Goal: Information Seeking & Learning: Find specific fact

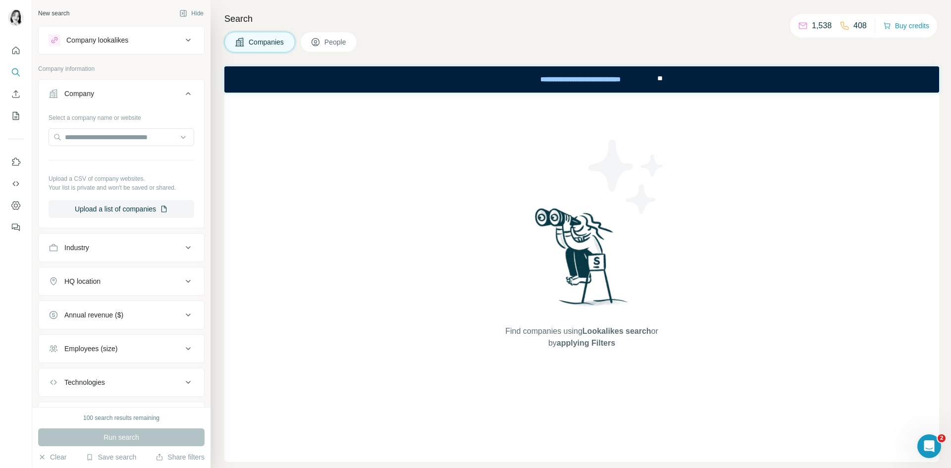
click at [657, 78] on span "**" at bounding box center [659, 78] width 5 height 7
drag, startPoint x: 647, startPoint y: 76, endPoint x: 437, endPoint y: 76, distance: 210.1
click at [437, 76] on div "**********" at bounding box center [581, 79] width 715 height 26
click at [454, 132] on div "Find companies using Lookalikes search or by applying Filters" at bounding box center [581, 278] width 715 height 370
click at [505, 106] on div "Find companies using Lookalikes search or by applying Filters" at bounding box center [582, 278] width 178 height 370
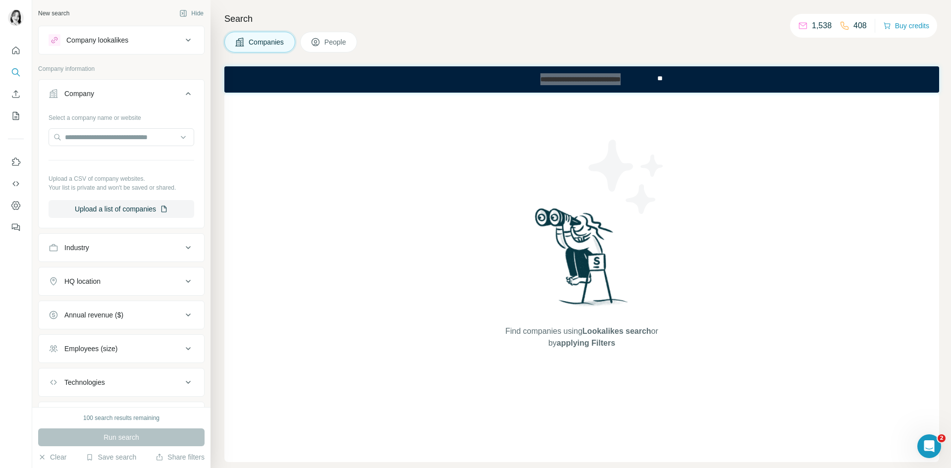
click at [641, 104] on div "Find companies using Lookalikes search or by applying Filters" at bounding box center [582, 278] width 178 height 370
drag, startPoint x: 666, startPoint y: 86, endPoint x: 360, endPoint y: 103, distance: 306.7
click at [360, 93] on html "**********" at bounding box center [581, 79] width 715 height 26
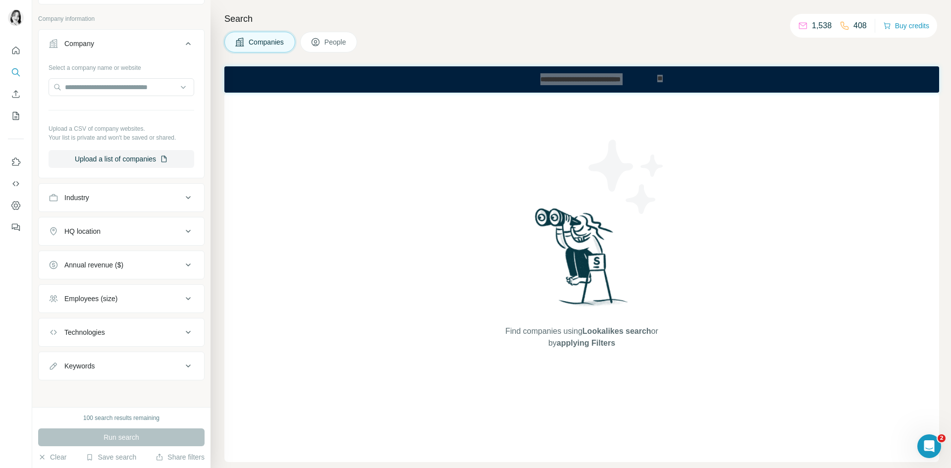
scroll to position [51, 0]
drag, startPoint x: 182, startPoint y: 227, endPoint x: 193, endPoint y: 232, distance: 12.2
click at [182, 227] on icon at bounding box center [188, 230] width 12 height 12
click at [167, 245] on button "HQ location" at bounding box center [121, 233] width 165 height 28
click at [165, 220] on button "HQ location" at bounding box center [121, 231] width 165 height 24
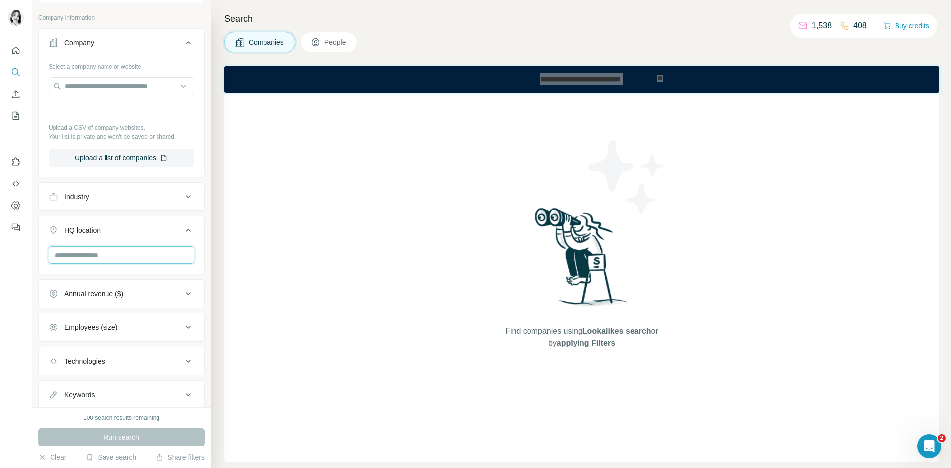
click at [142, 256] on input "text" at bounding box center [122, 255] width 146 height 18
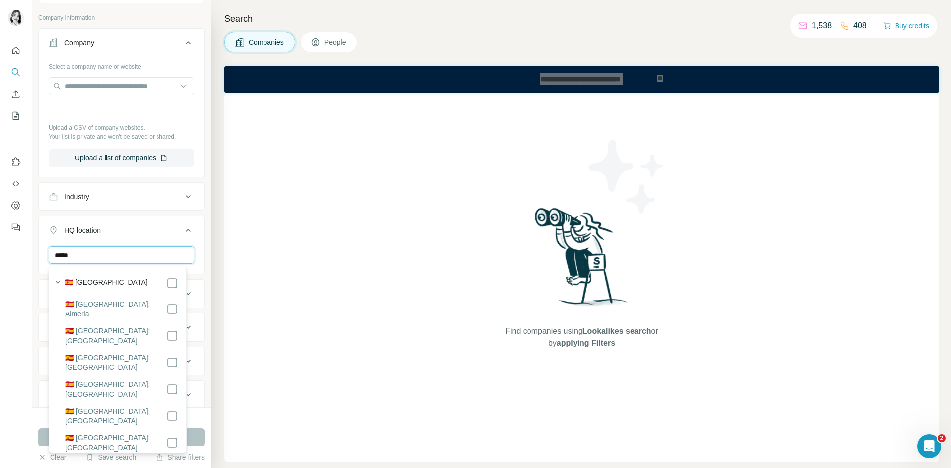
type input "*****"
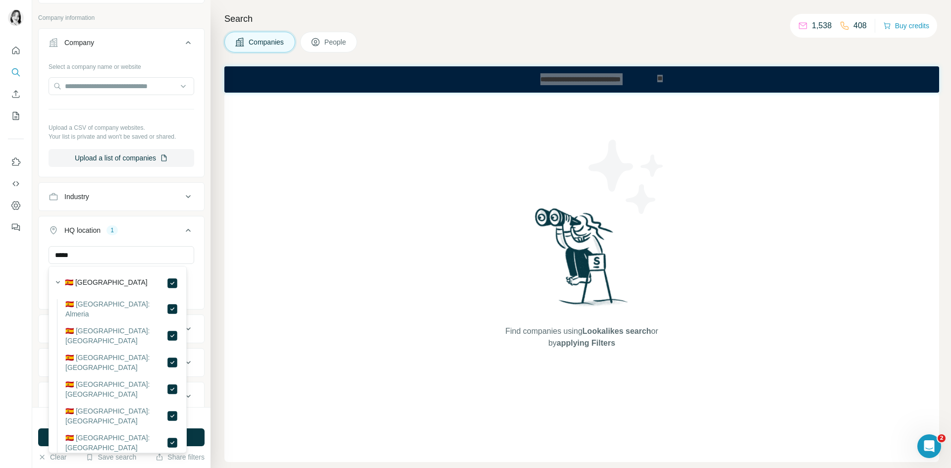
click at [182, 228] on icon at bounding box center [188, 230] width 12 height 12
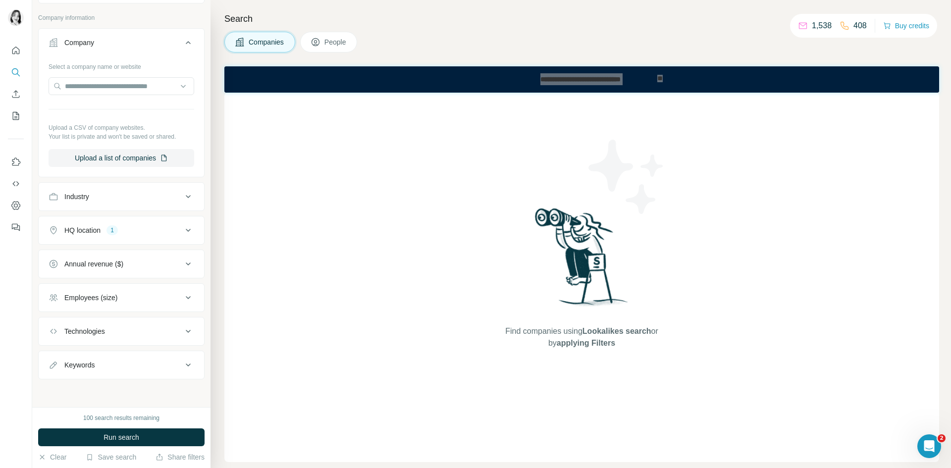
click at [439, 165] on div "Find companies using Lookalikes search or by applying Filters" at bounding box center [581, 278] width 715 height 370
drag, startPoint x: 568, startPoint y: 116, endPoint x: 568, endPoint y: 123, distance: 6.4
click at [568, 122] on div "Find companies using Lookalikes search or by applying Filters" at bounding box center [582, 278] width 178 height 370
click at [124, 47] on div "Company" at bounding box center [116, 43] width 134 height 10
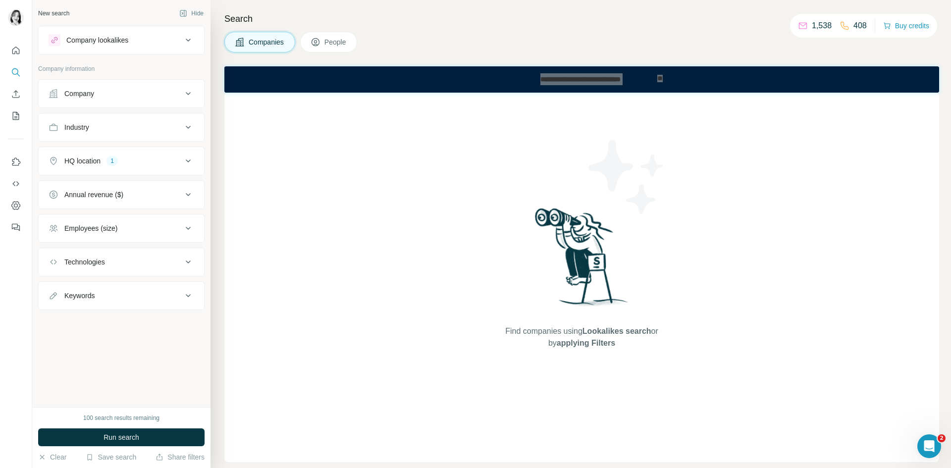
click at [353, 41] on button "People" at bounding box center [328, 42] width 57 height 21
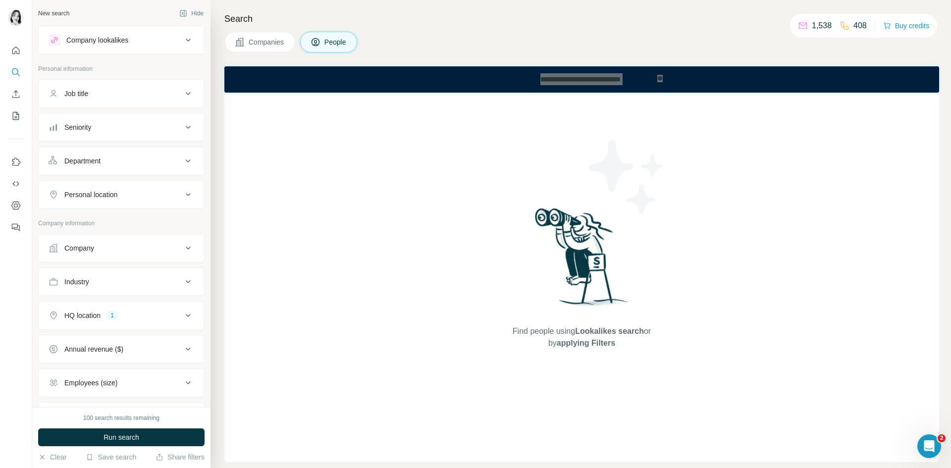
click at [156, 245] on div "Company" at bounding box center [116, 248] width 134 height 10
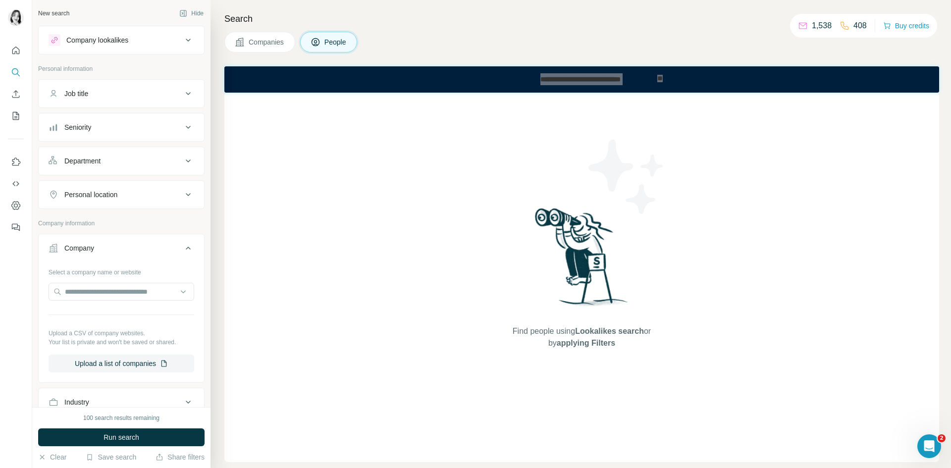
click at [156, 246] on div "Company" at bounding box center [116, 248] width 134 height 10
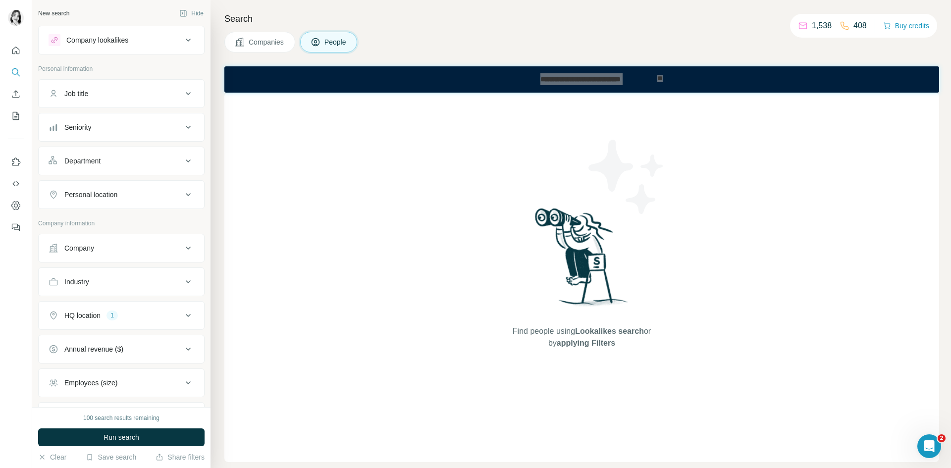
click at [182, 251] on icon at bounding box center [188, 248] width 12 height 12
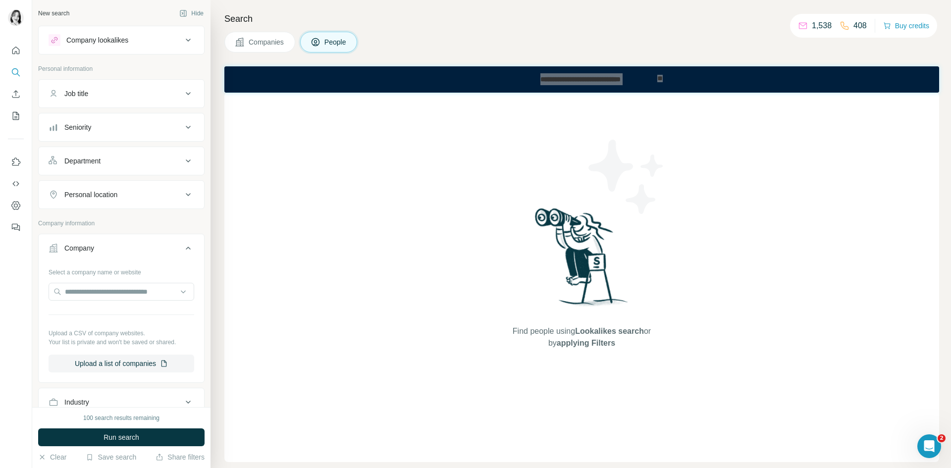
click at [182, 251] on icon at bounding box center [188, 248] width 12 height 12
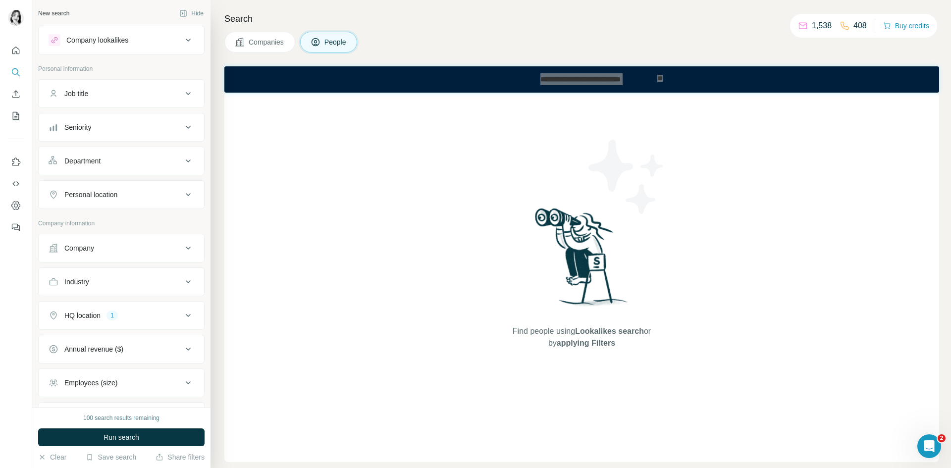
click at [171, 282] on div "Industry" at bounding box center [116, 282] width 134 height 10
click at [169, 302] on input at bounding box center [116, 306] width 122 height 11
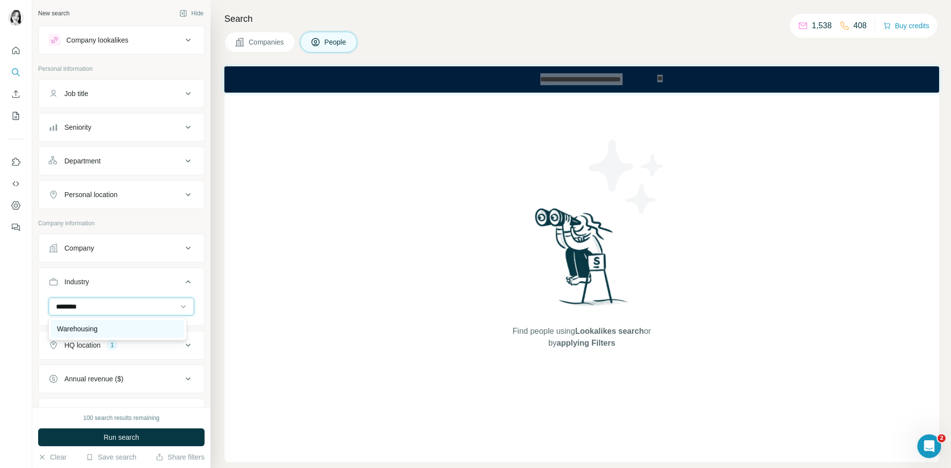
type input "********"
click at [133, 328] on div "Warehousing" at bounding box center [117, 329] width 121 height 10
click at [138, 311] on input at bounding box center [116, 306] width 122 height 11
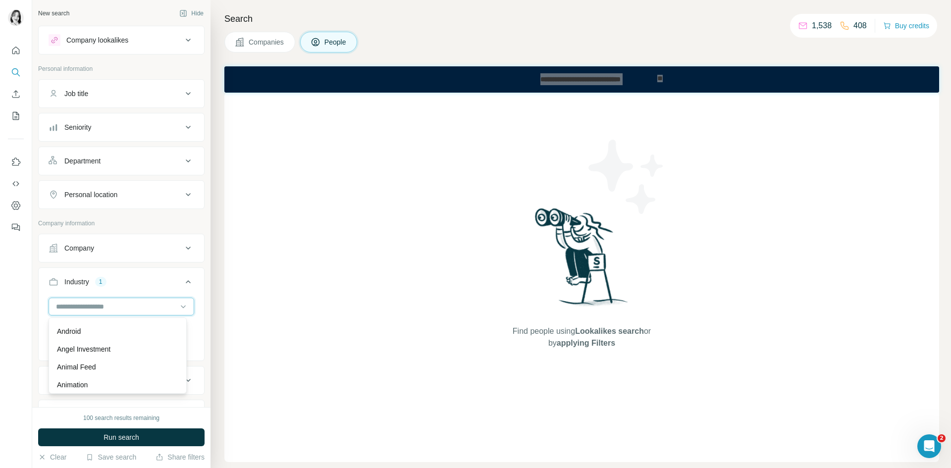
scroll to position [449, 0]
click at [154, 307] on input at bounding box center [116, 306] width 122 height 11
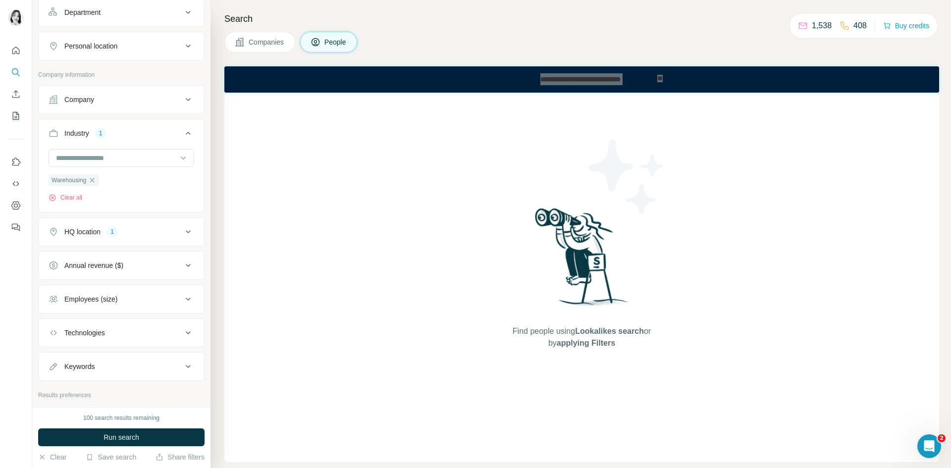
scroll to position [198, 0]
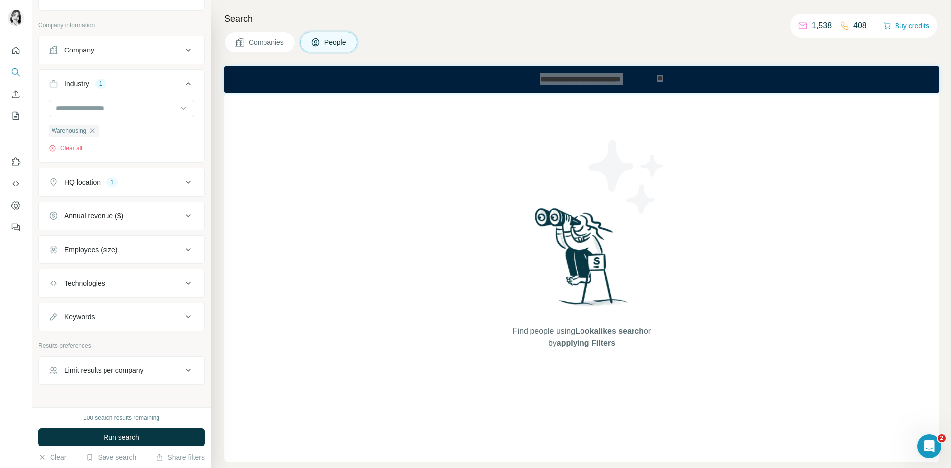
click at [108, 316] on div "Keywords" at bounding box center [116, 317] width 134 height 10
click at [116, 345] on input "text" at bounding box center [112, 342] width 126 height 18
type input "**********"
click at [181, 344] on icon "button" at bounding box center [186, 342] width 10 height 10
click at [131, 343] on input "text" at bounding box center [112, 342] width 126 height 18
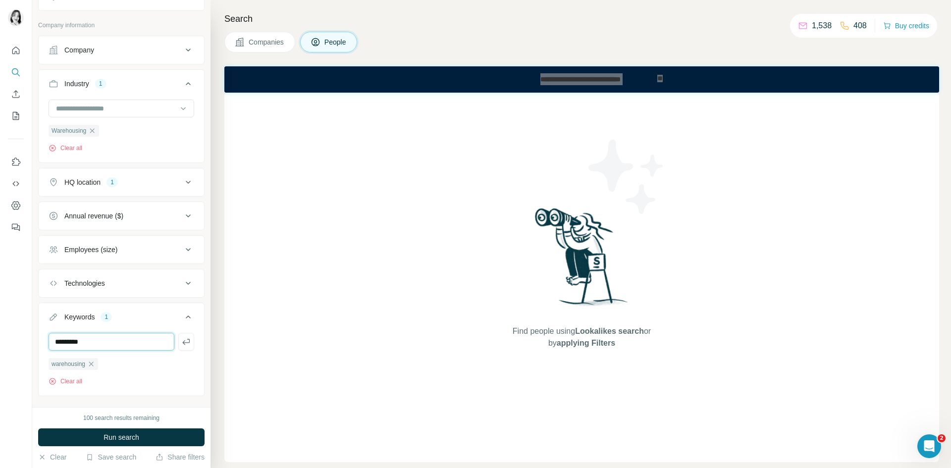
type input "*********"
click at [96, 131] on icon "button" at bounding box center [92, 131] width 8 height 8
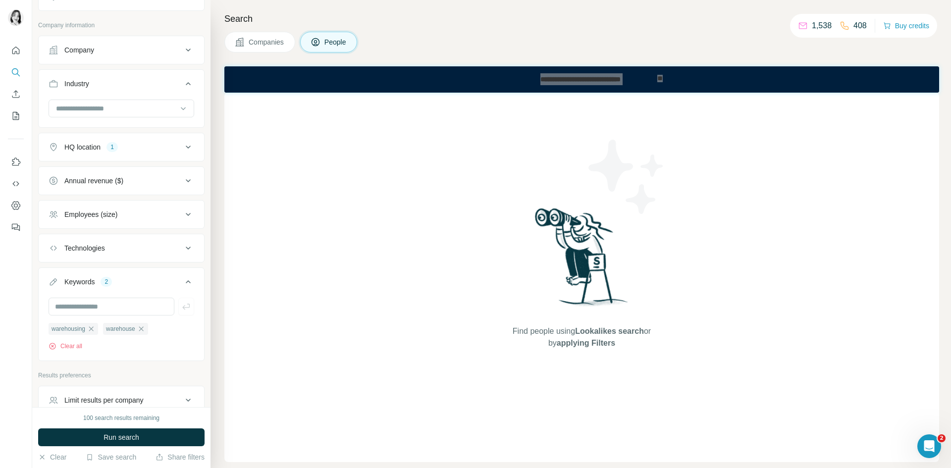
drag, startPoint x: 173, startPoint y: 100, endPoint x: 95, endPoint y: 117, distance: 80.2
click at [178, 100] on div at bounding box center [183, 109] width 10 height 18
type input "*"
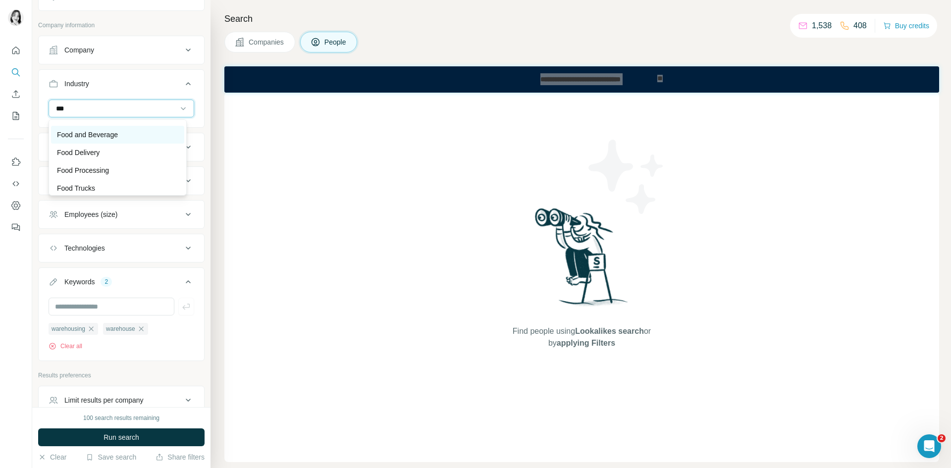
type input "***"
click at [116, 134] on p "Food and Beverage" at bounding box center [87, 135] width 61 height 10
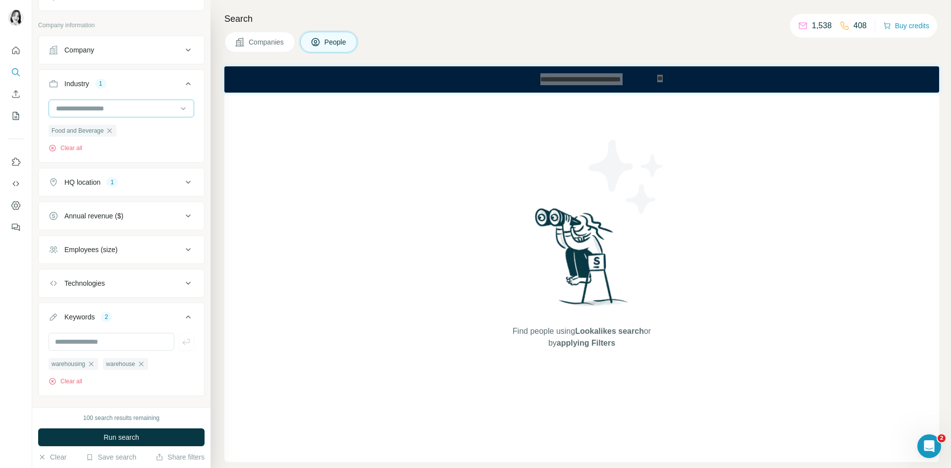
click at [137, 111] on input at bounding box center [116, 108] width 122 height 11
type input "****"
click at [116, 153] on div "Food Processing" at bounding box center [117, 153] width 121 height 10
click at [150, 103] on input at bounding box center [116, 108] width 122 height 11
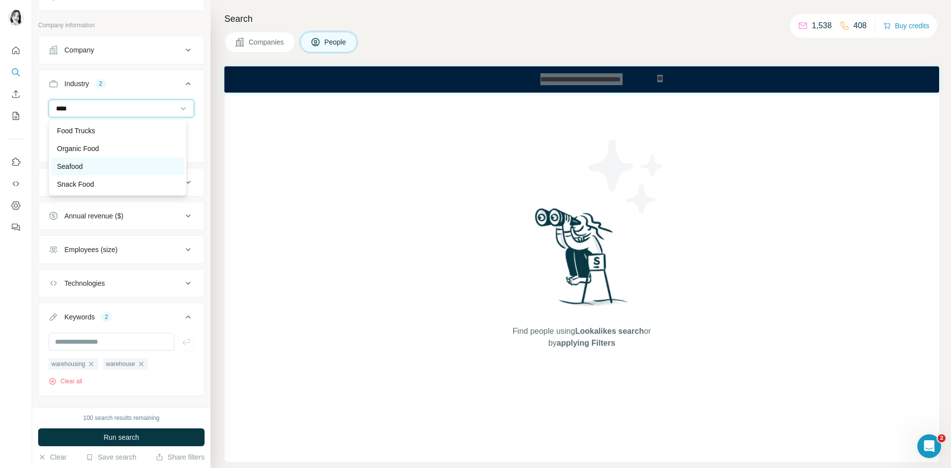
type input "****"
click at [102, 170] on div "Seafood" at bounding box center [117, 167] width 121 height 10
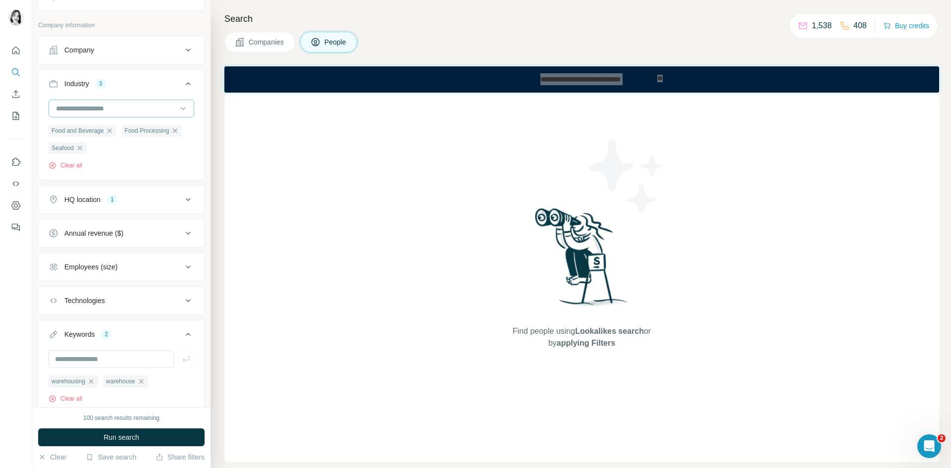
click at [139, 108] on input at bounding box center [116, 108] width 122 height 11
type input "****"
click at [188, 99] on button "Industry 3" at bounding box center [121, 86] width 165 height 28
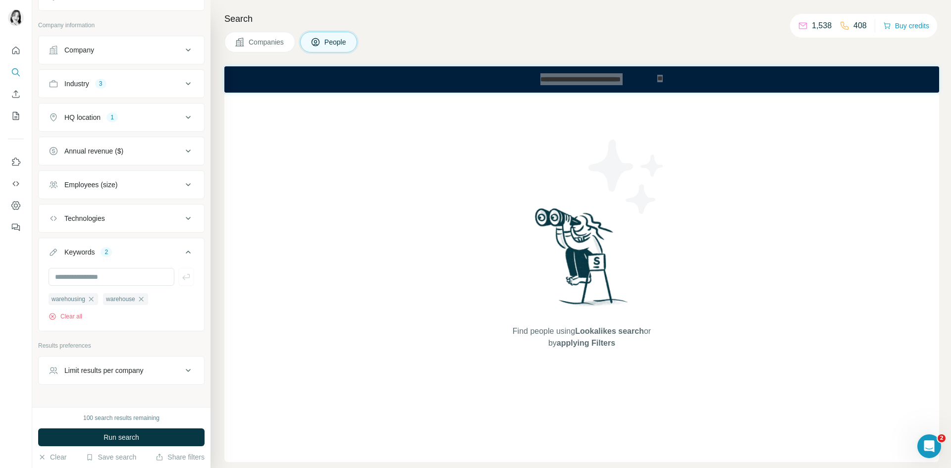
click at [161, 88] on div "Industry 3" at bounding box center [116, 84] width 134 height 10
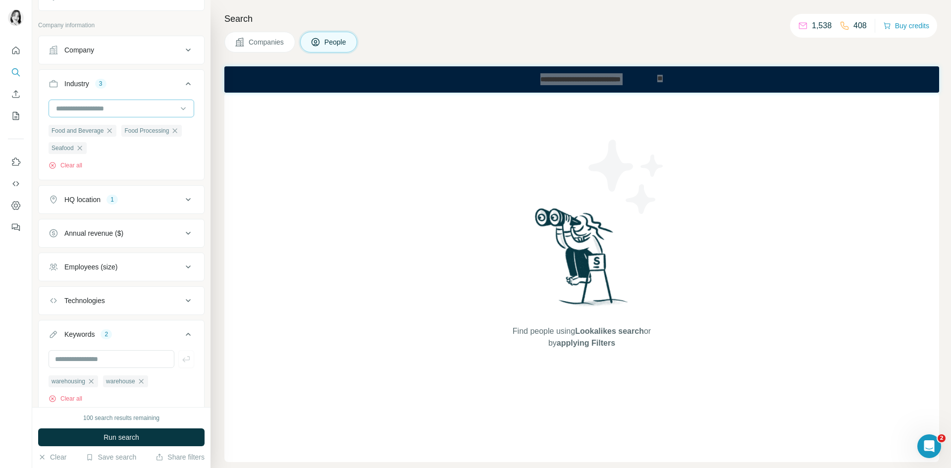
click at [123, 106] on input at bounding box center [116, 108] width 122 height 11
type input "*****"
click at [114, 358] on input "text" at bounding box center [112, 359] width 126 height 18
type input "**********"
click at [121, 107] on input at bounding box center [116, 108] width 122 height 11
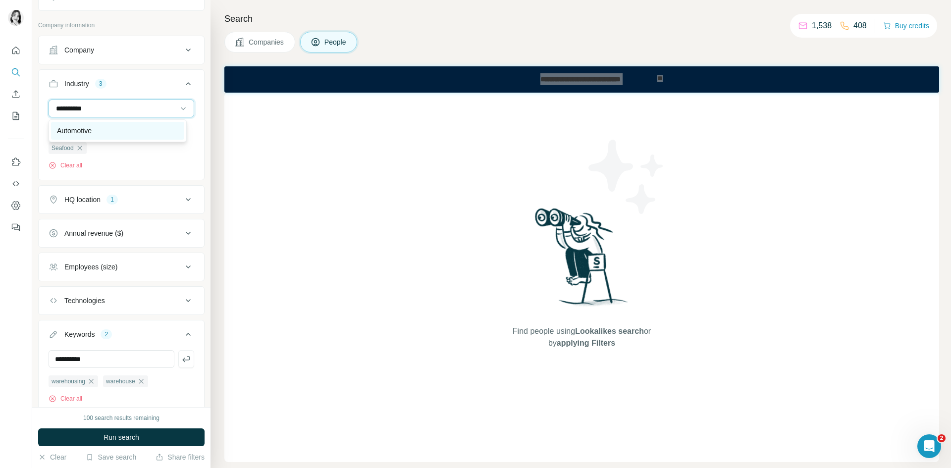
type input "**********"
click at [99, 129] on div "Automotive" at bounding box center [117, 131] width 121 height 10
click at [112, 352] on input "**********" at bounding box center [112, 359] width 126 height 18
type input "**********"
click at [180, 367] on button "button" at bounding box center [186, 359] width 16 height 18
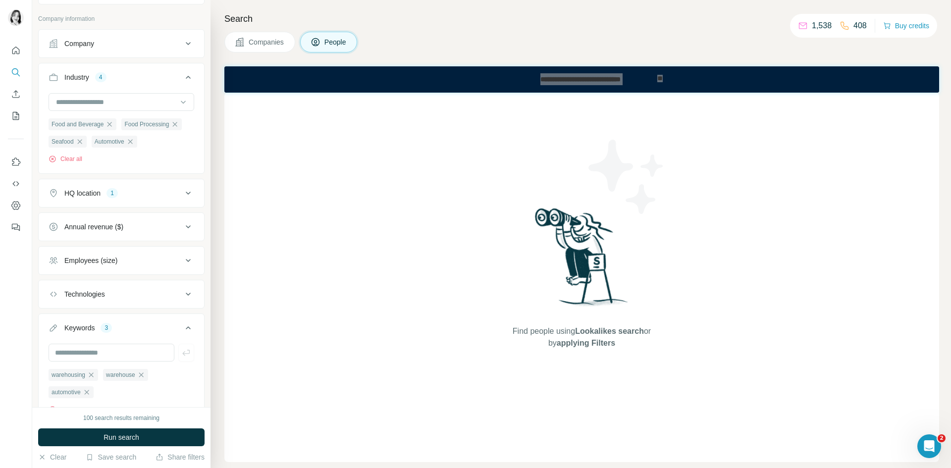
scroll to position [149, 0]
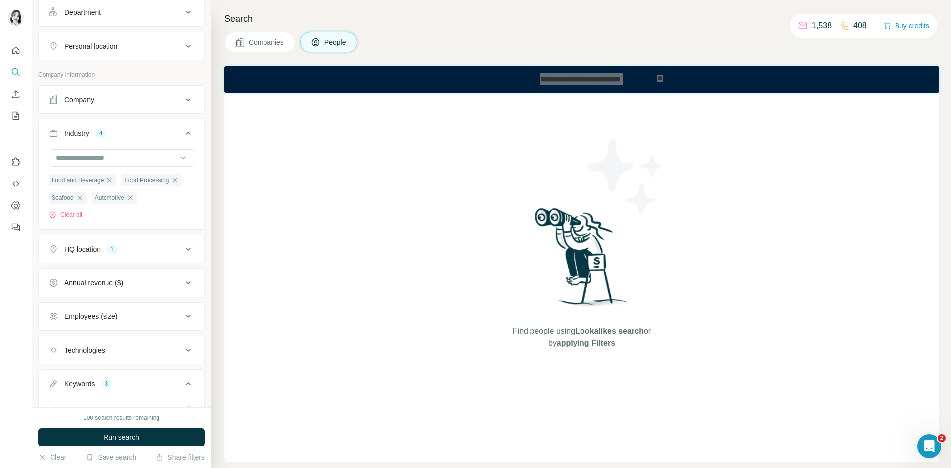
click at [173, 135] on div "Industry 4" at bounding box center [116, 133] width 134 height 10
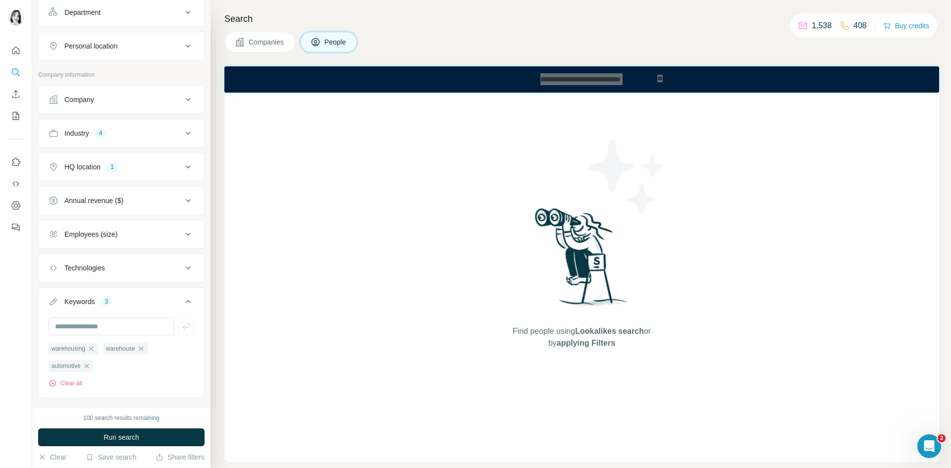
click at [166, 231] on div "Employees (size)" at bounding box center [116, 234] width 134 height 10
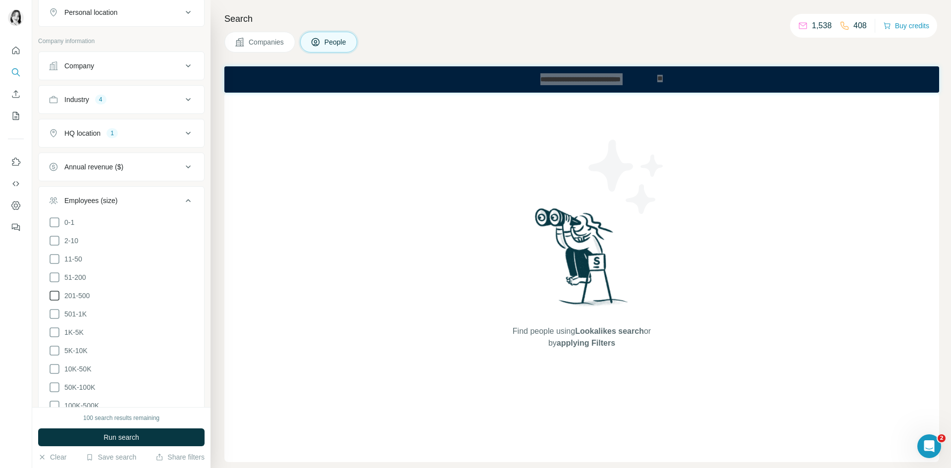
scroll to position [198, 0]
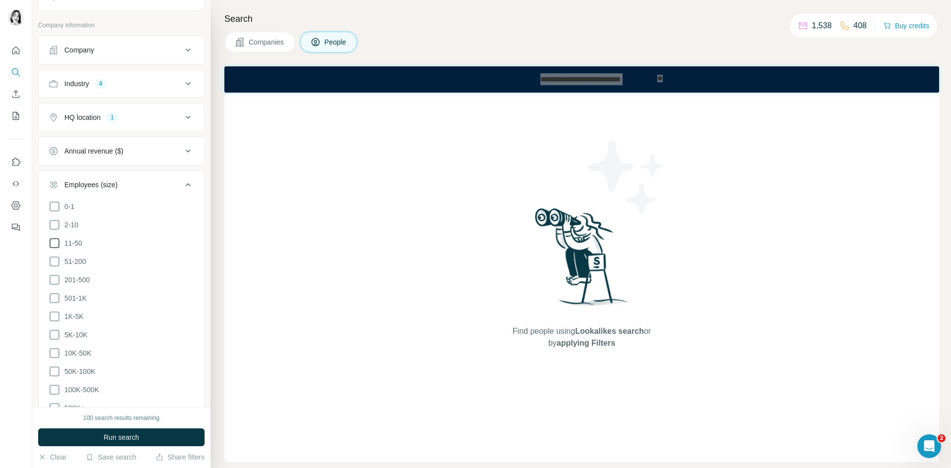
click at [54, 247] on icon at bounding box center [55, 243] width 12 height 12
click at [54, 261] on icon at bounding box center [55, 262] width 12 height 12
click at [55, 276] on icon at bounding box center [55, 280] width 12 height 12
click at [54, 296] on icon at bounding box center [55, 298] width 12 height 12
click at [174, 183] on div "Employees (size) 4" at bounding box center [116, 185] width 134 height 10
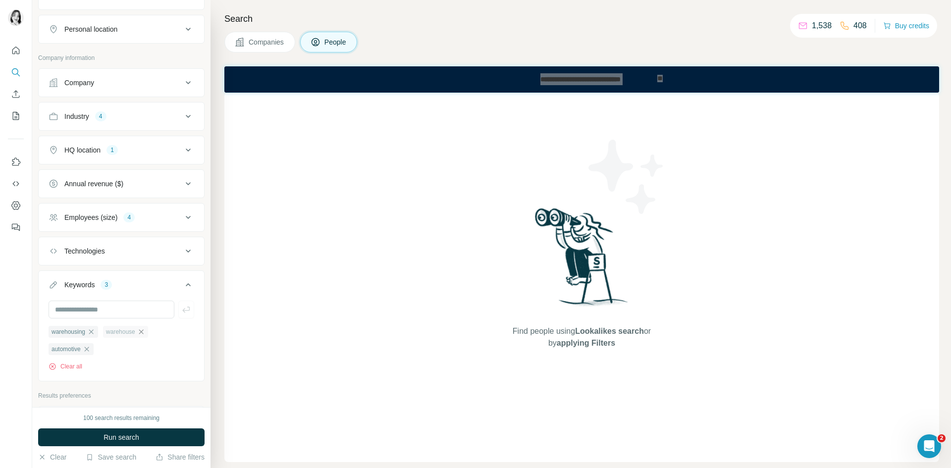
scroll to position [141, 0]
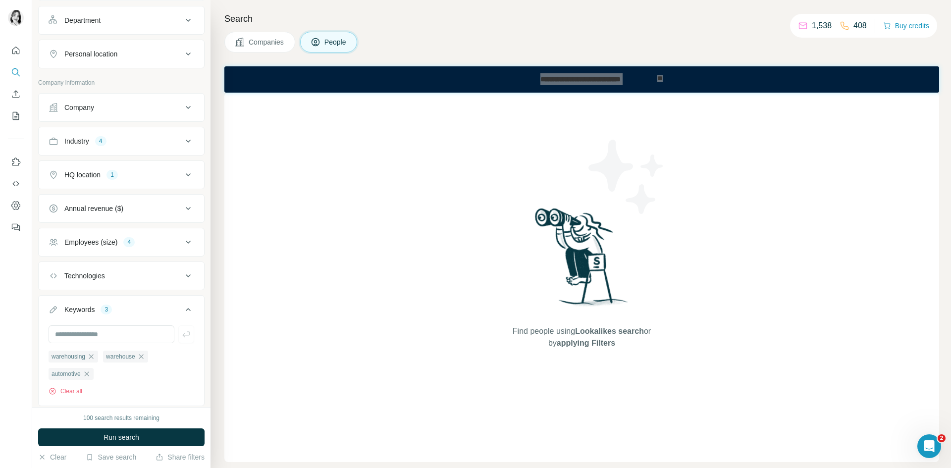
click at [150, 215] on button "Annual revenue ($)" at bounding box center [121, 209] width 165 height 24
click at [59, 248] on icon at bounding box center [55, 249] width 10 height 10
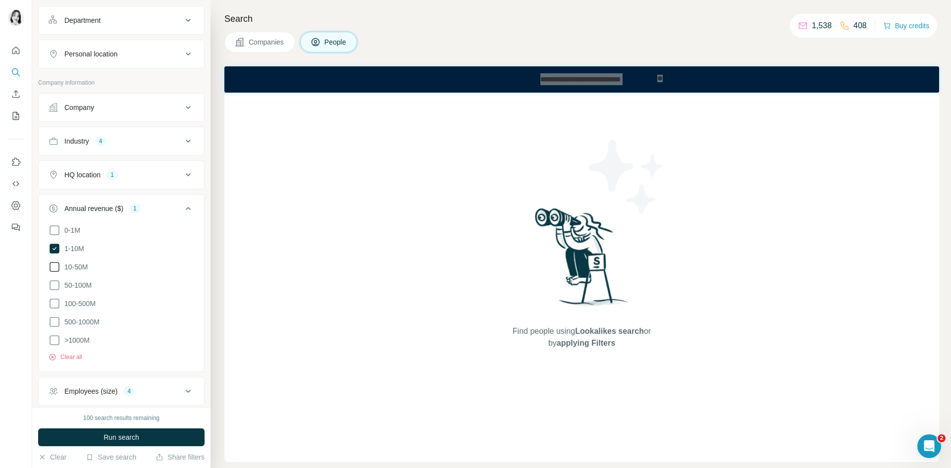
click at [54, 269] on icon at bounding box center [55, 267] width 12 height 12
click at [56, 283] on icon at bounding box center [55, 285] width 12 height 12
click at [183, 206] on icon at bounding box center [188, 209] width 12 height 12
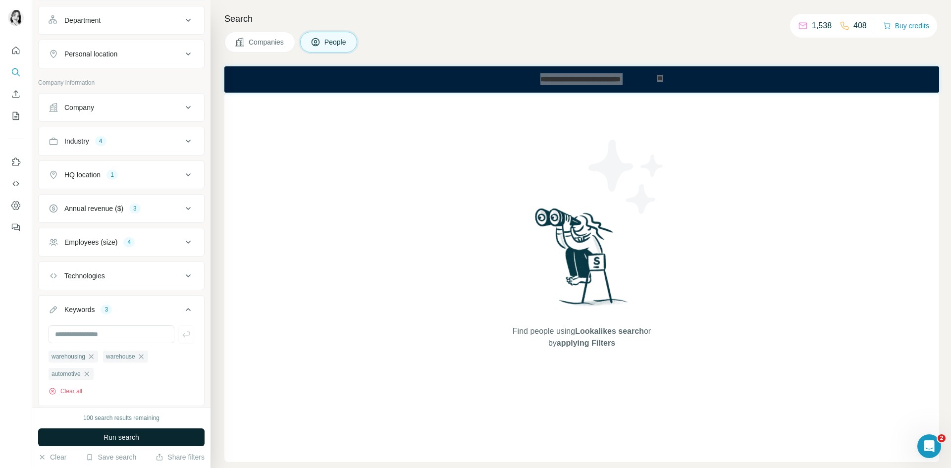
click at [139, 444] on button "Run search" at bounding box center [121, 438] width 166 height 18
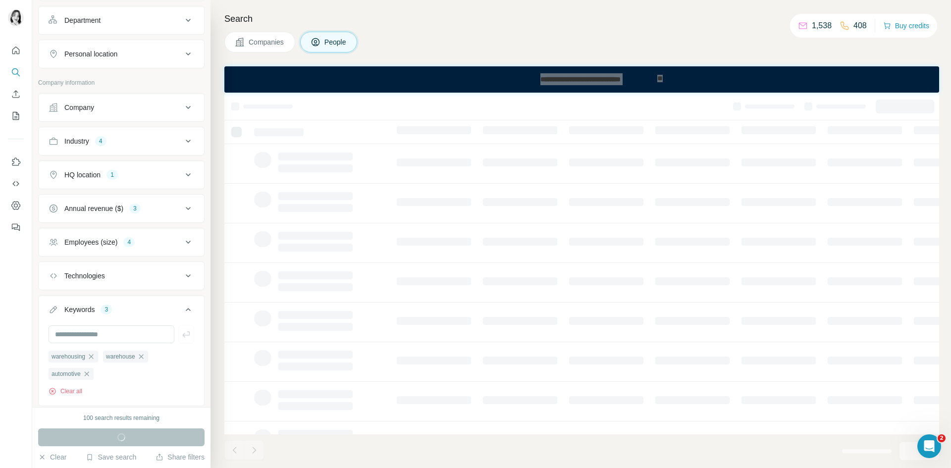
click at [186, 310] on icon at bounding box center [188, 310] width 12 height 12
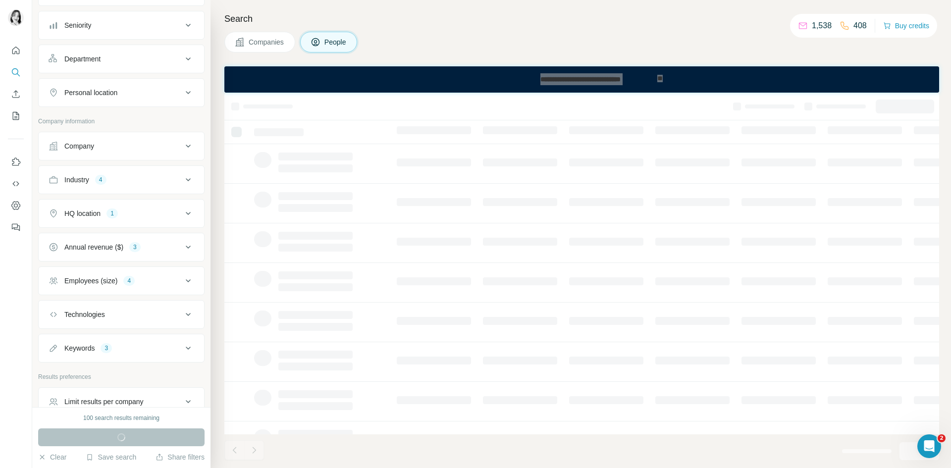
scroll to position [42, 0]
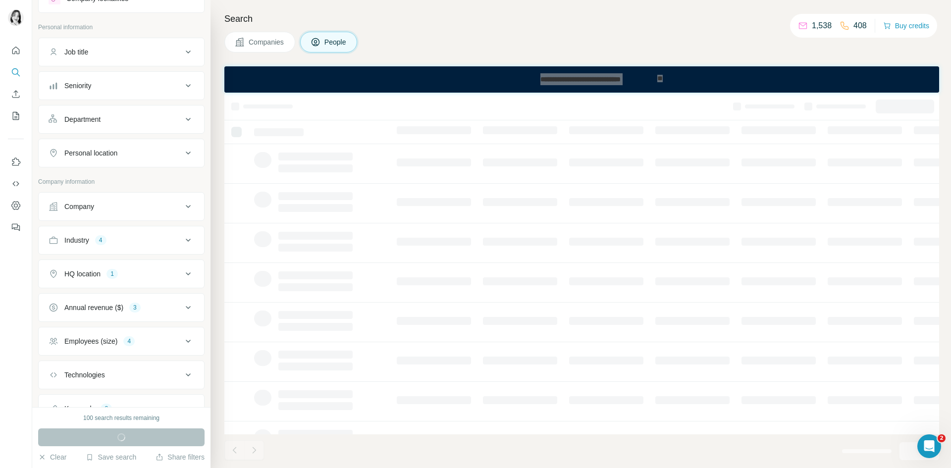
drag, startPoint x: 195, startPoint y: 52, endPoint x: 187, endPoint y: 51, distance: 8.1
click at [195, 51] on button "Job title" at bounding box center [121, 52] width 165 height 24
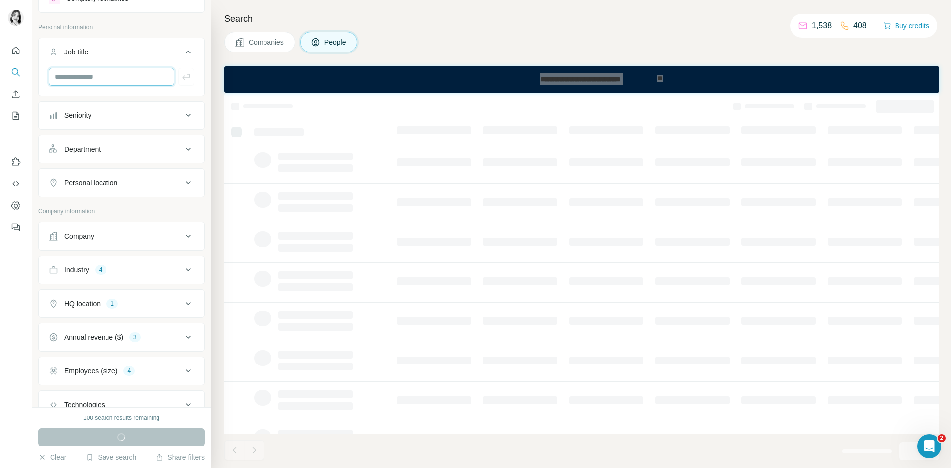
click at [128, 77] on input "text" at bounding box center [112, 77] width 126 height 18
type input "*"
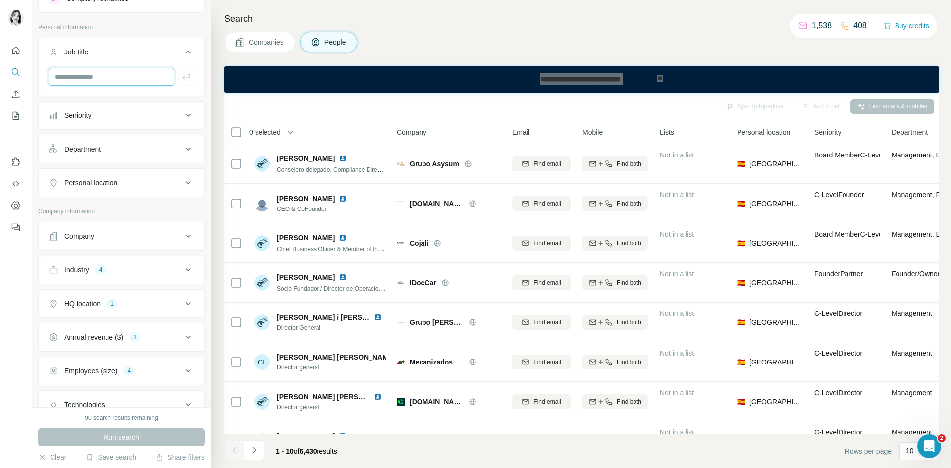
click at [94, 80] on input "text" at bounding box center [112, 77] width 126 height 18
type input "*"
click at [182, 233] on icon at bounding box center [188, 236] width 12 height 12
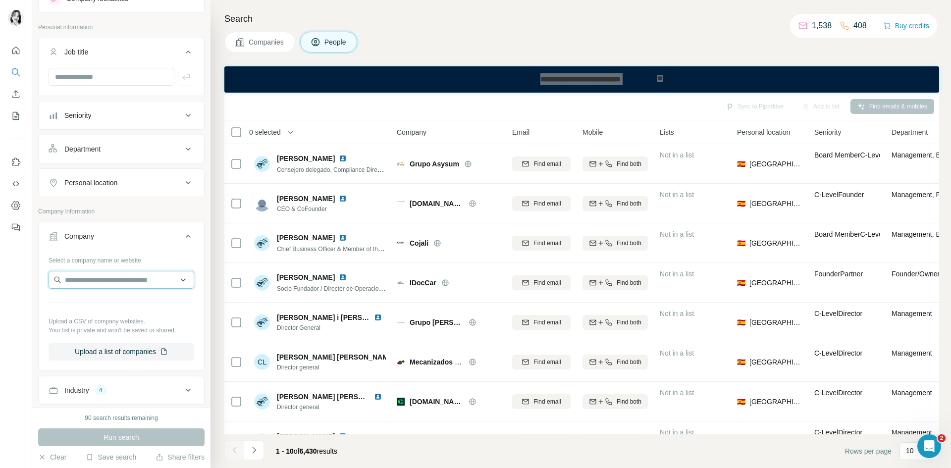
click at [91, 279] on input "text" at bounding box center [122, 280] width 146 height 18
click at [164, 238] on div "Company" at bounding box center [116, 236] width 134 height 10
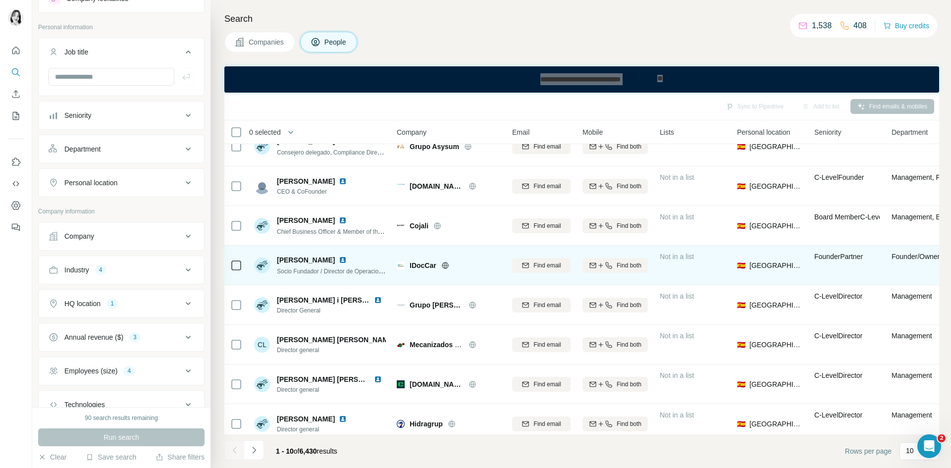
scroll to position [0, 0]
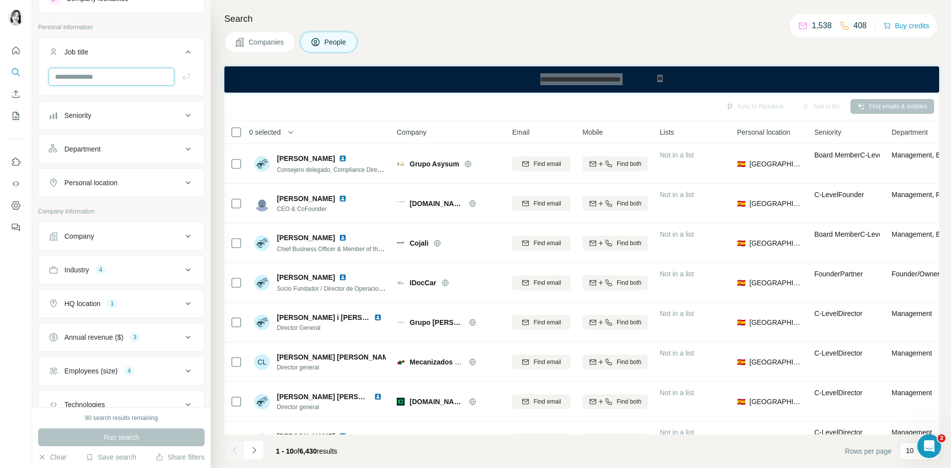
click at [145, 78] on input "text" at bounding box center [112, 77] width 126 height 18
type input "*"
type input "**********"
click at [182, 77] on icon "button" at bounding box center [185, 77] width 7 height 6
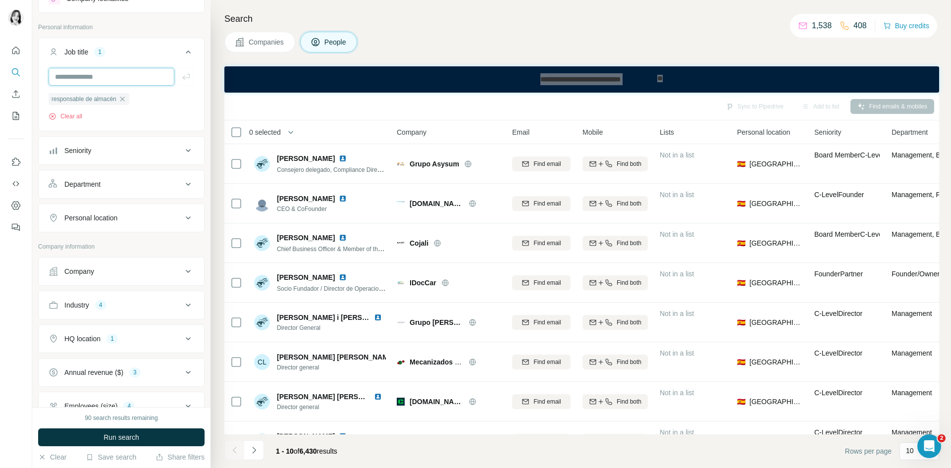
click at [116, 80] on input "text" at bounding box center [112, 77] width 126 height 18
type input "*"
type input "**********"
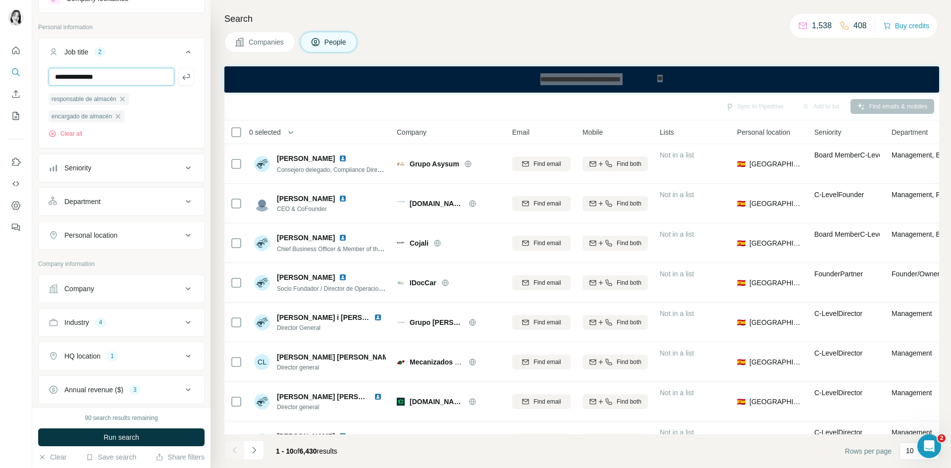
type input "**********"
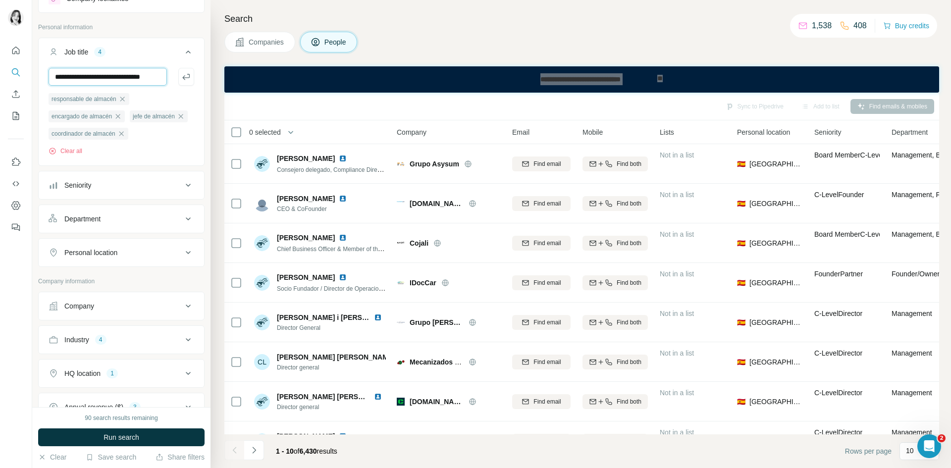
scroll to position [0, 9]
type input "**********"
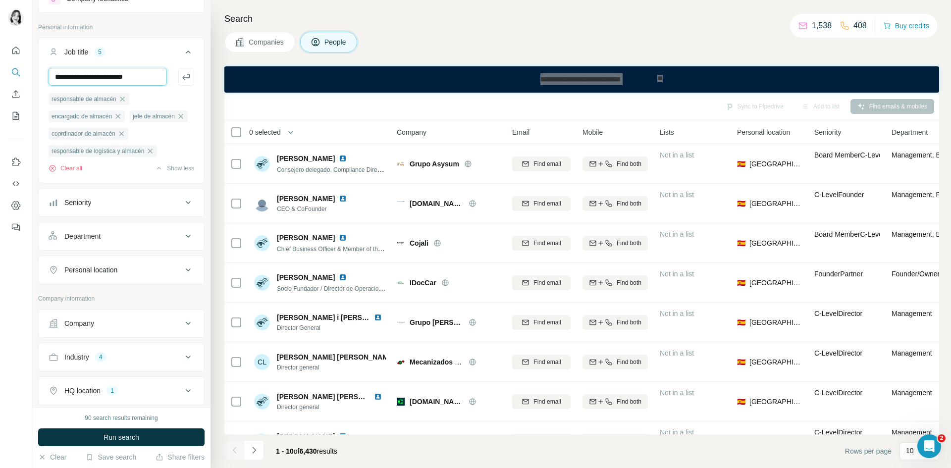
type input "**********"
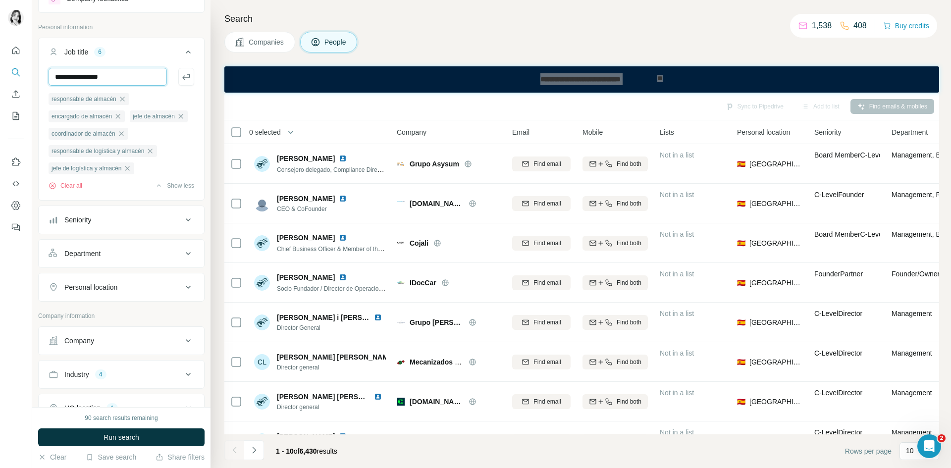
type input "**********"
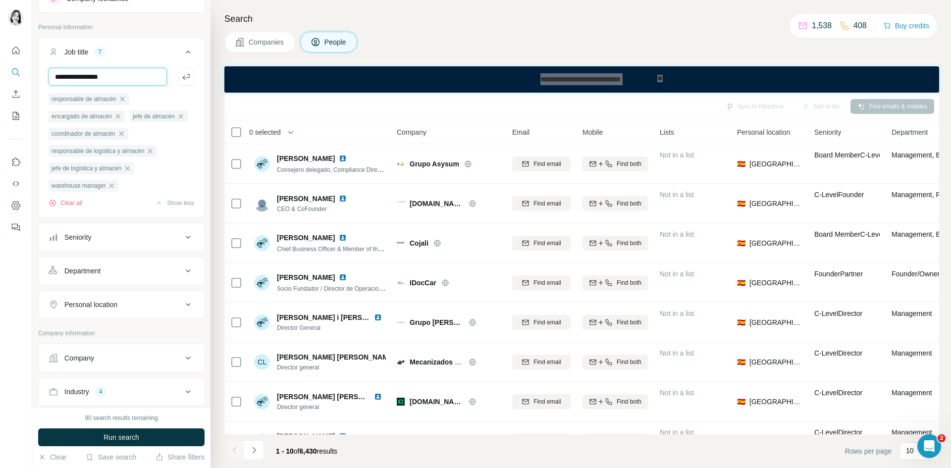
type input "**********"
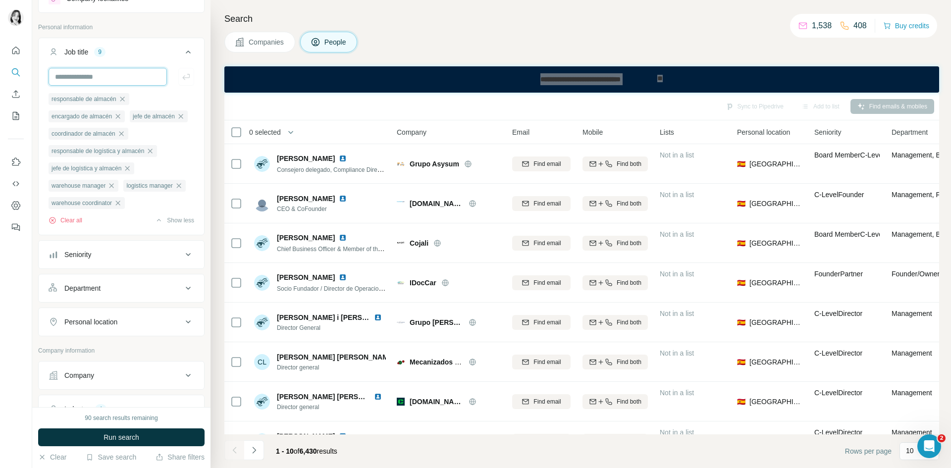
click at [104, 72] on input "text" at bounding box center [108, 77] width 118 height 18
type input "**********"
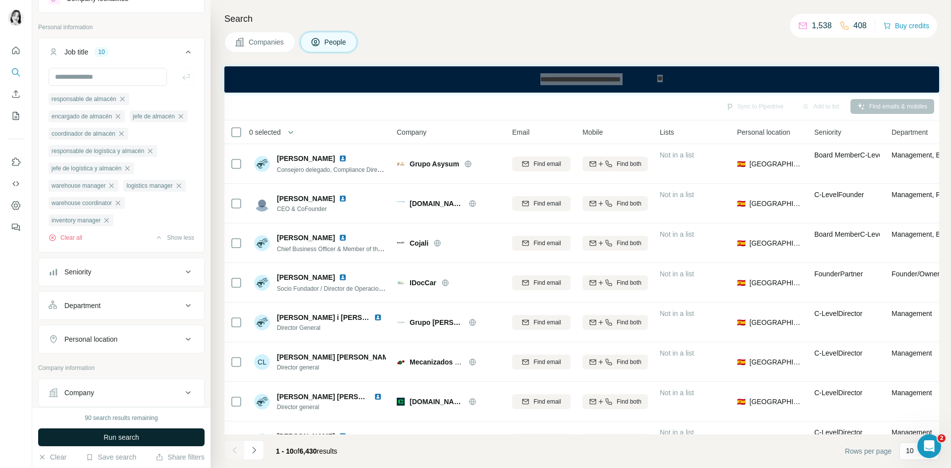
click at [130, 435] on span "Run search" at bounding box center [122, 438] width 36 height 10
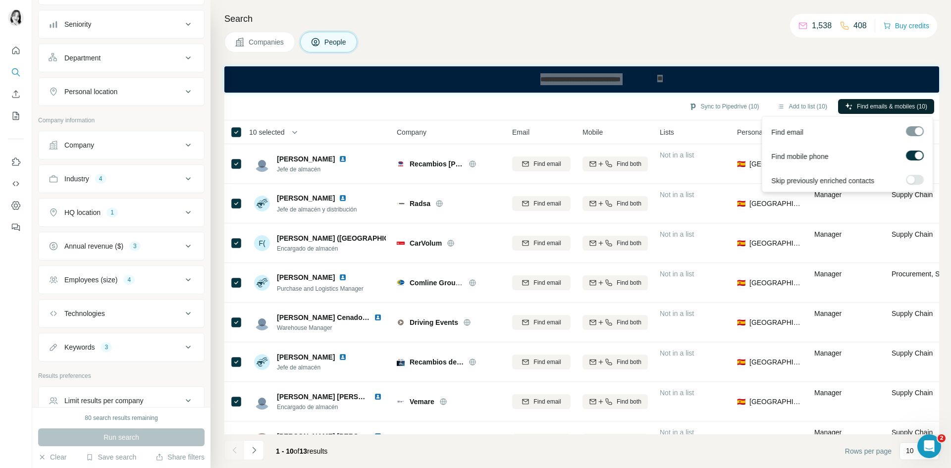
click at [865, 107] on span "Find emails & mobiles (10)" at bounding box center [892, 106] width 70 height 9
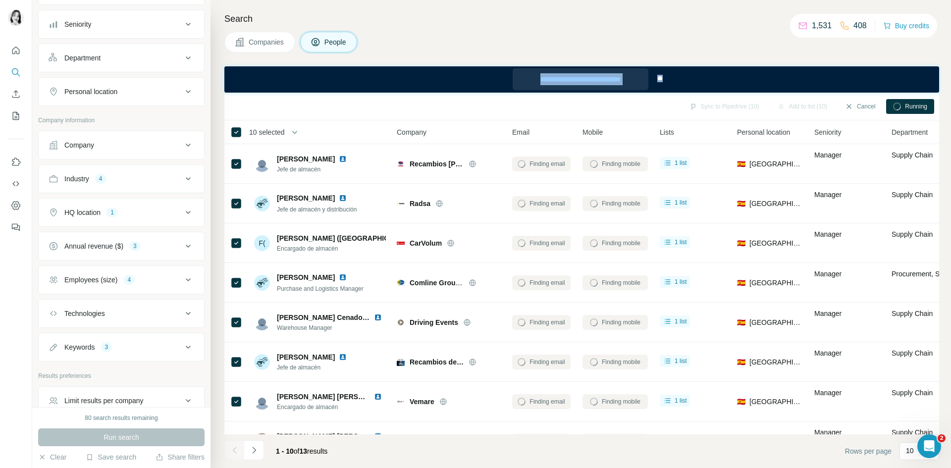
click at [635, 89] on div "**********" at bounding box center [581, 79] width 136 height 22
click at [475, 114] on div "Sync to Pipedrive (10) Add to list (10) Cancel Running (1/10)" at bounding box center [581, 106] width 705 height 17
click at [713, 48] on div "Companies People" at bounding box center [581, 42] width 715 height 21
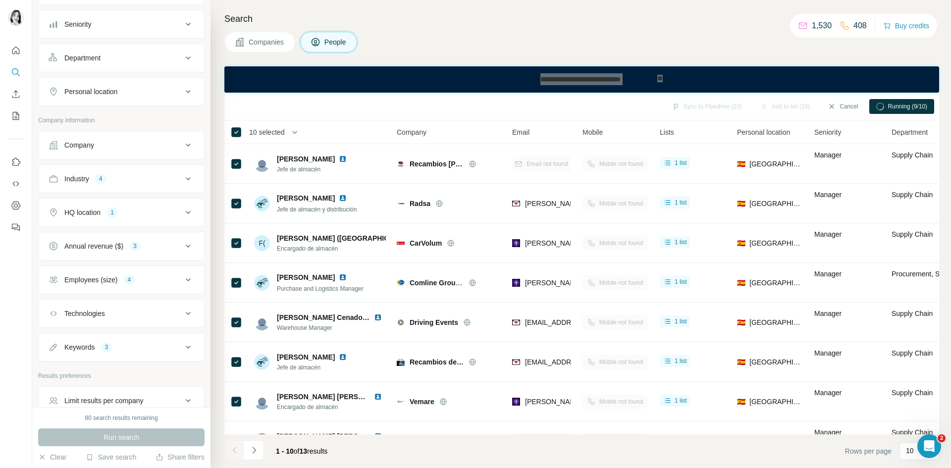
drag, startPoint x: 810, startPoint y: 22, endPoint x: 873, endPoint y: 20, distance: 62.5
click at [873, 20] on div "1,530 408 Buy credits" at bounding box center [863, 26] width 147 height 24
click at [823, 29] on p "1,530" at bounding box center [822, 26] width 20 height 12
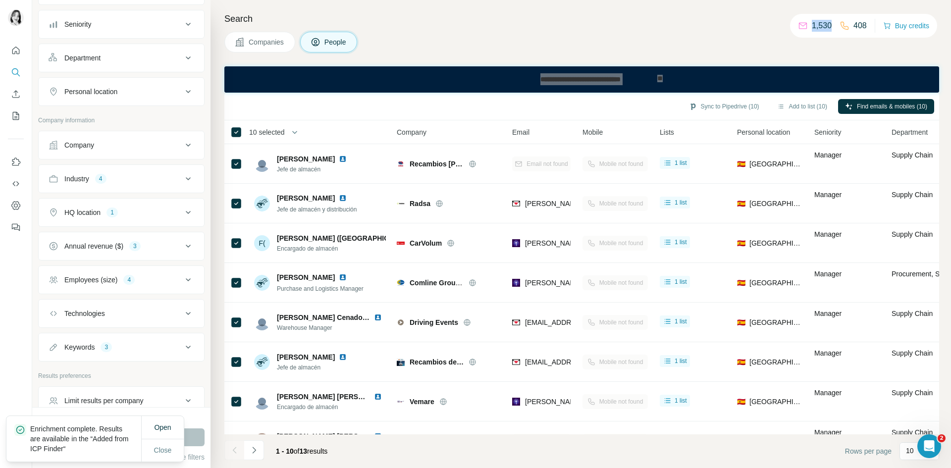
drag, startPoint x: 827, startPoint y: 27, endPoint x: 793, endPoint y: 26, distance: 33.7
click at [798, 26] on div "1,530 408" at bounding box center [832, 26] width 69 height 14
click at [441, 38] on div "Companies People" at bounding box center [581, 42] width 715 height 21
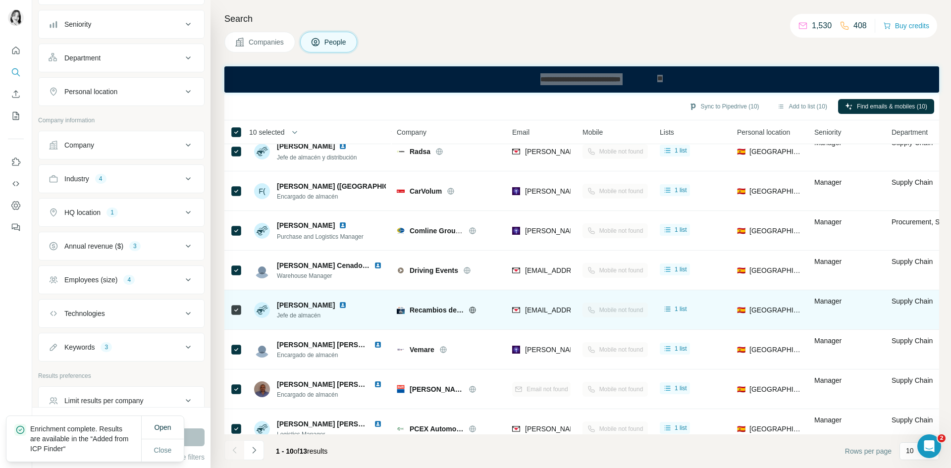
scroll to position [111, 0]
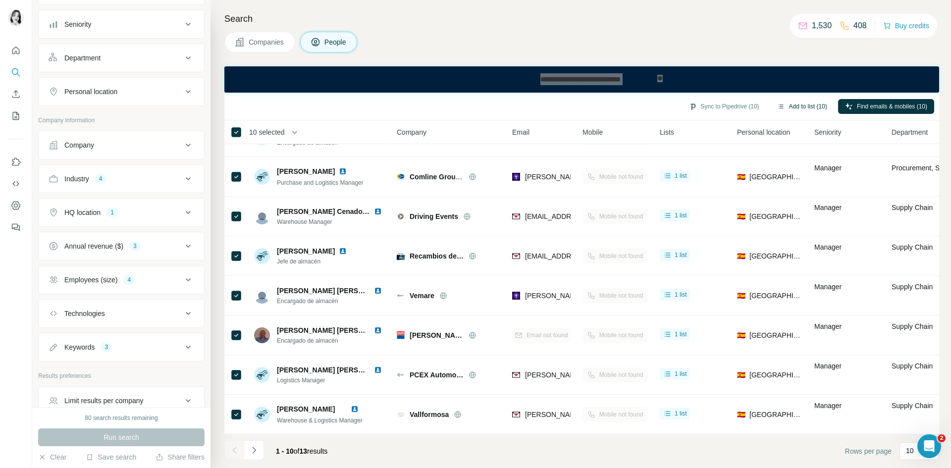
click at [795, 103] on button "Add to list (10)" at bounding box center [802, 106] width 64 height 15
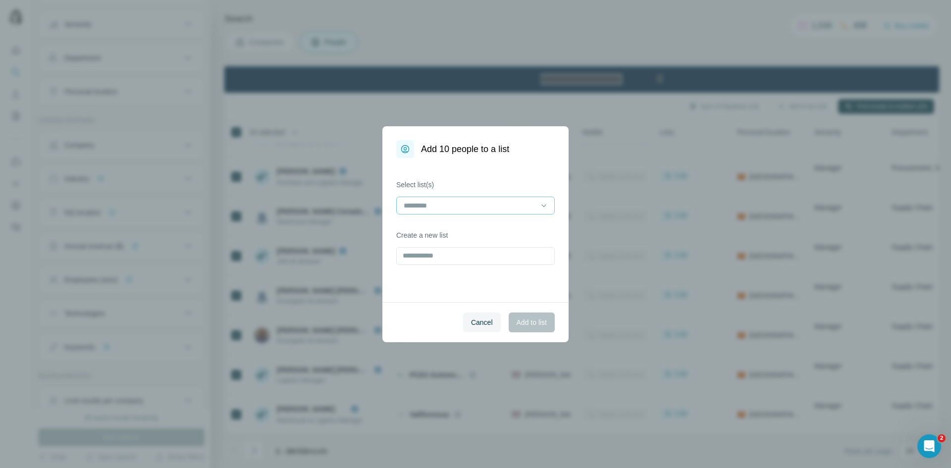
click at [460, 207] on input at bounding box center [470, 205] width 134 height 11
click at [432, 304] on div "Cancel Add to list" at bounding box center [476, 322] width 186 height 40
click at [441, 249] on input "text" at bounding box center [475, 256] width 159 height 18
click at [458, 257] on input "text" at bounding box center [475, 256] width 159 height 18
type input "**********"
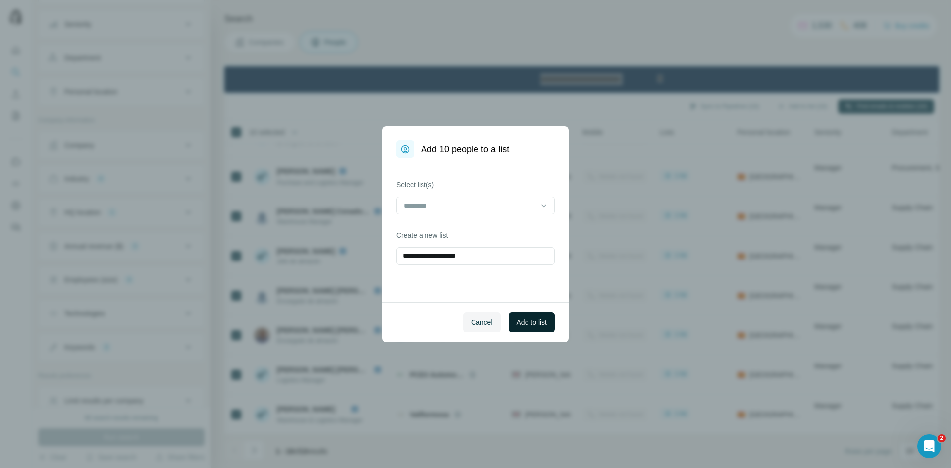
click at [537, 326] on span "Add to list" at bounding box center [532, 323] width 30 height 10
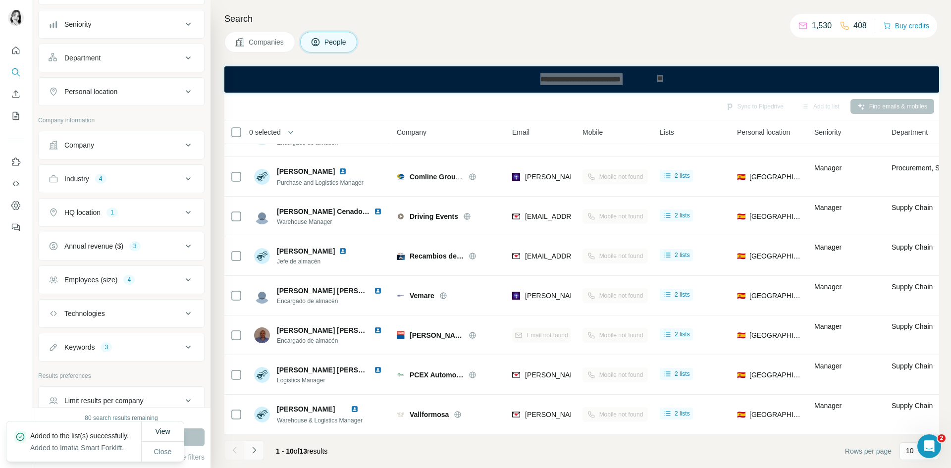
click at [255, 449] on icon "Navigate to next page" at bounding box center [254, 450] width 10 height 10
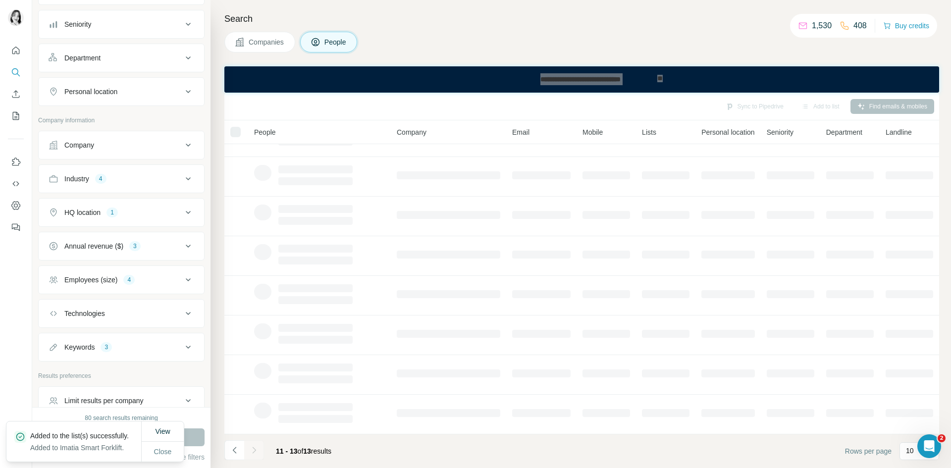
scroll to position [0, 0]
click at [145, 285] on div "Employees (size) 4" at bounding box center [116, 280] width 134 height 10
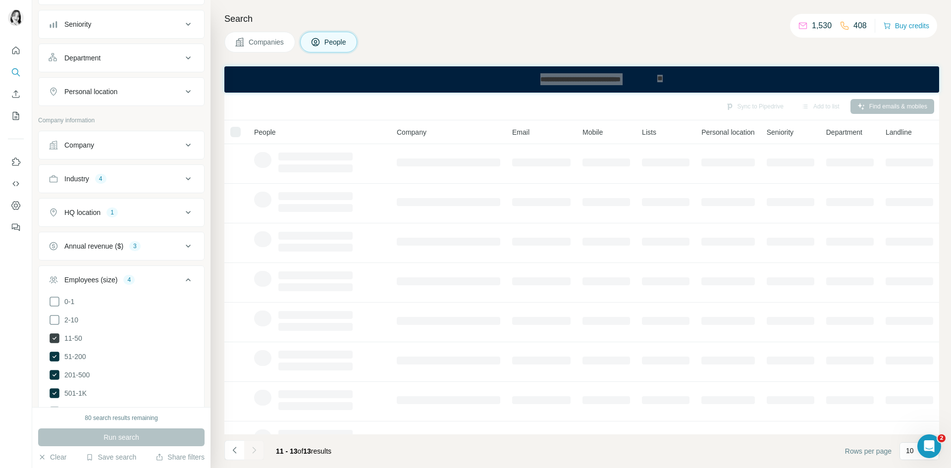
click at [50, 344] on icon at bounding box center [55, 338] width 12 height 12
click at [51, 363] on icon at bounding box center [55, 357] width 12 height 12
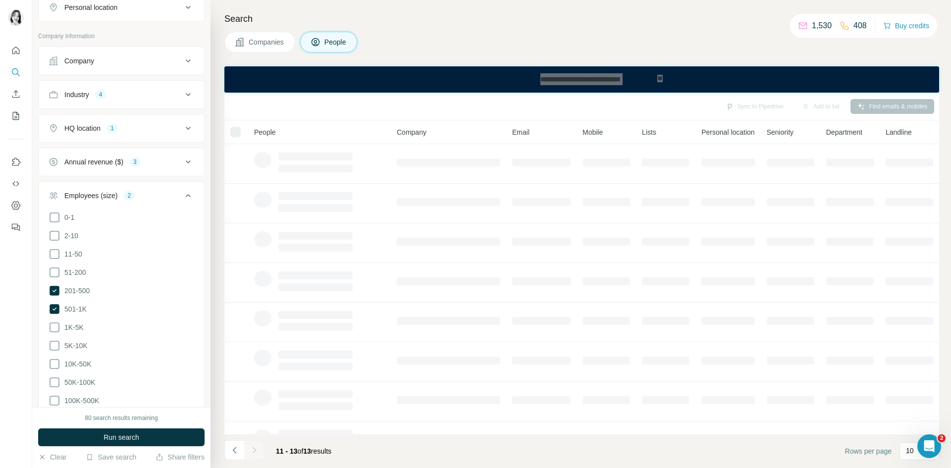
scroll to position [438, 0]
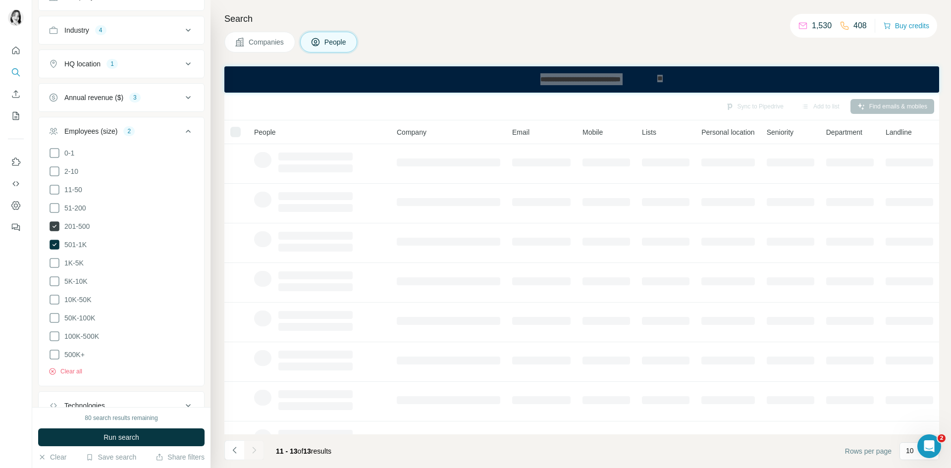
click at [56, 231] on icon at bounding box center [55, 226] width 10 height 10
click at [53, 251] on icon at bounding box center [55, 245] width 12 height 12
click at [172, 136] on div "Employees (size)" at bounding box center [116, 131] width 134 height 10
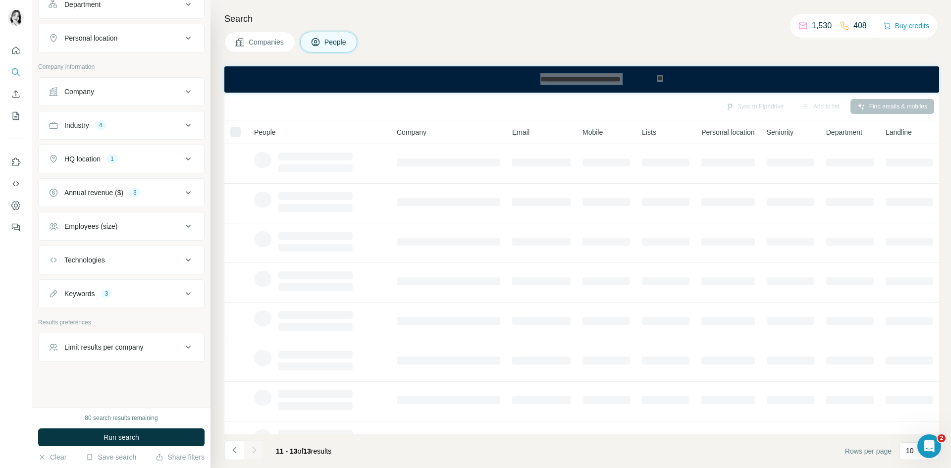
scroll to position [383, 0]
click at [158, 183] on button "Annual revenue ($) 3" at bounding box center [121, 193] width 165 height 24
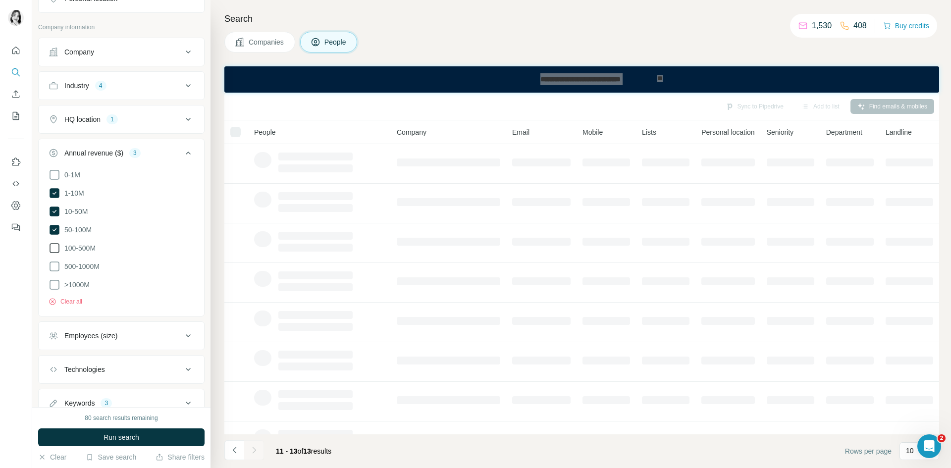
click at [54, 254] on icon at bounding box center [55, 248] width 12 height 12
click at [54, 273] on icon at bounding box center [55, 267] width 12 height 12
click at [51, 291] on icon at bounding box center [55, 285] width 12 height 12
click at [170, 158] on div "Annual revenue ($) 6" at bounding box center [116, 153] width 134 height 10
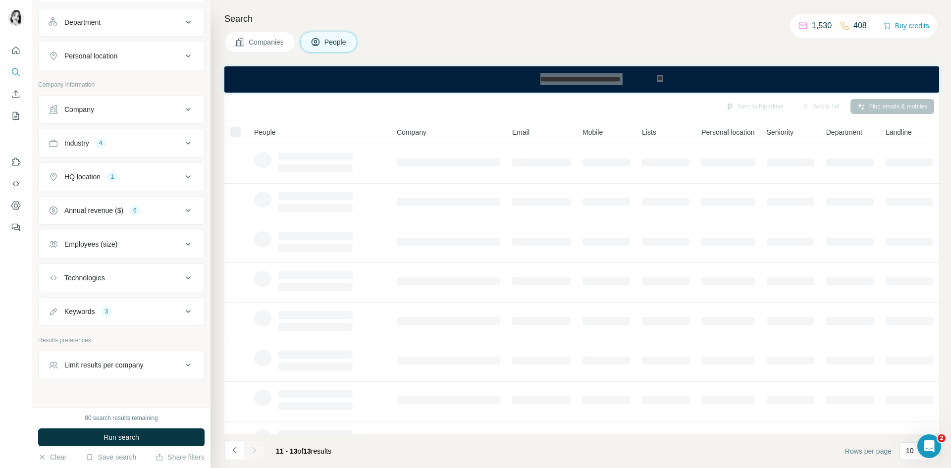
scroll to position [283, 0]
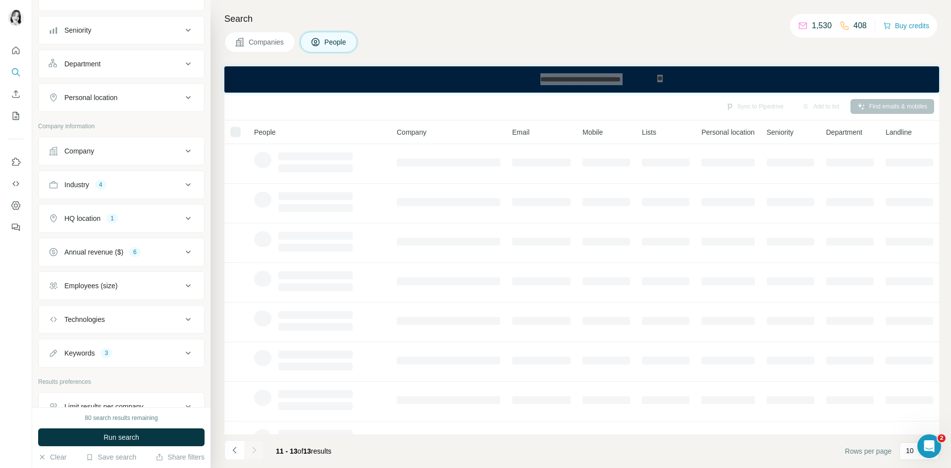
click at [174, 190] on div "Industry 4" at bounding box center [116, 185] width 134 height 10
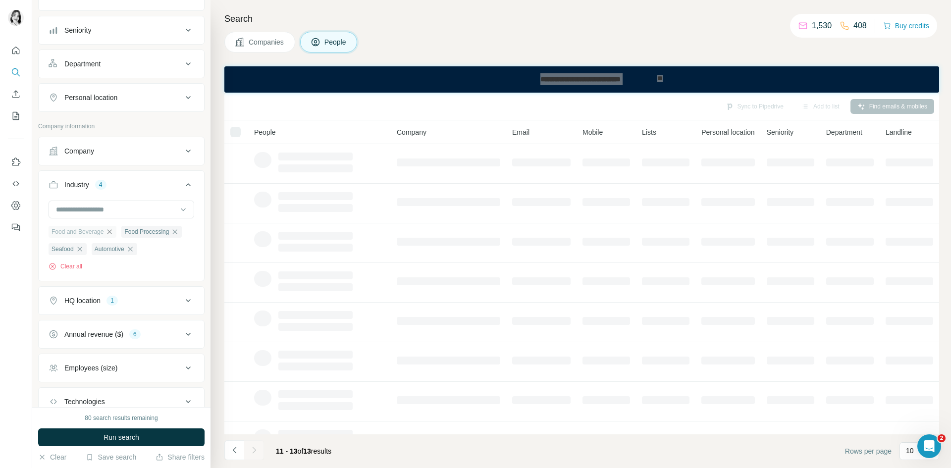
click at [109, 236] on icon "button" at bounding box center [110, 232] width 8 height 8
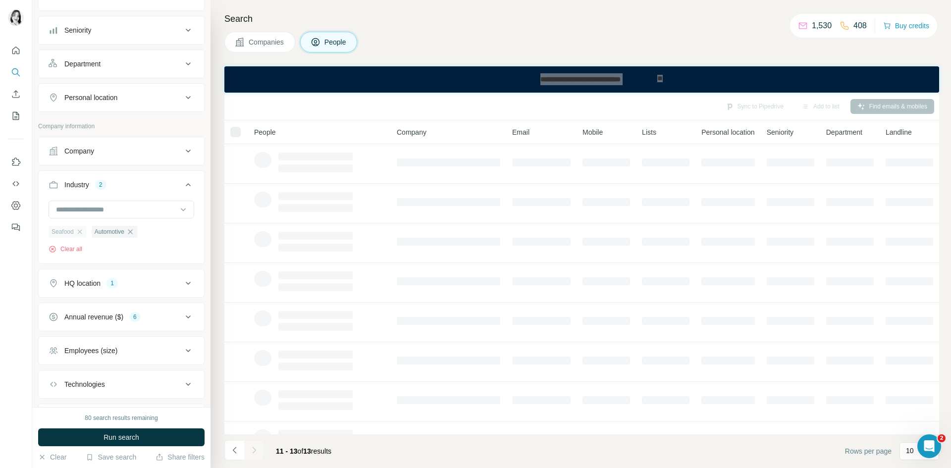
click at [77, 236] on icon "button" at bounding box center [80, 232] width 8 height 8
click at [77, 236] on span "Automotive" at bounding box center [67, 231] width 30 height 9
click at [88, 234] on icon "button" at bounding box center [87, 231] width 4 height 4
click at [182, 191] on icon at bounding box center [188, 185] width 12 height 12
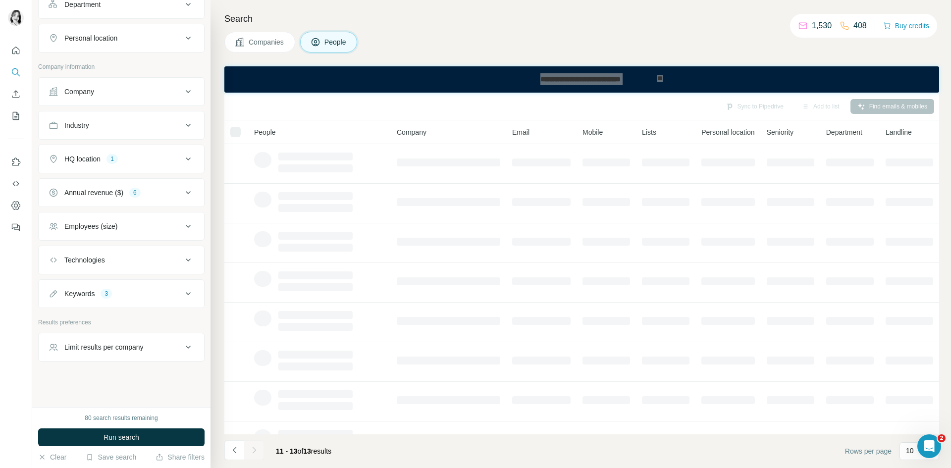
scroll to position [383, 0]
click at [161, 348] on div "Limit results per company" at bounding box center [116, 347] width 134 height 10
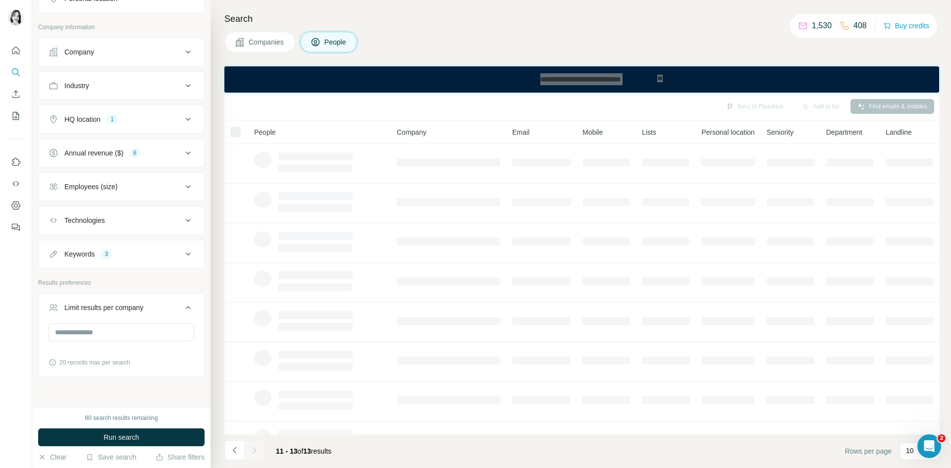
click at [162, 313] on div "Limit results per company" at bounding box center [116, 308] width 134 height 10
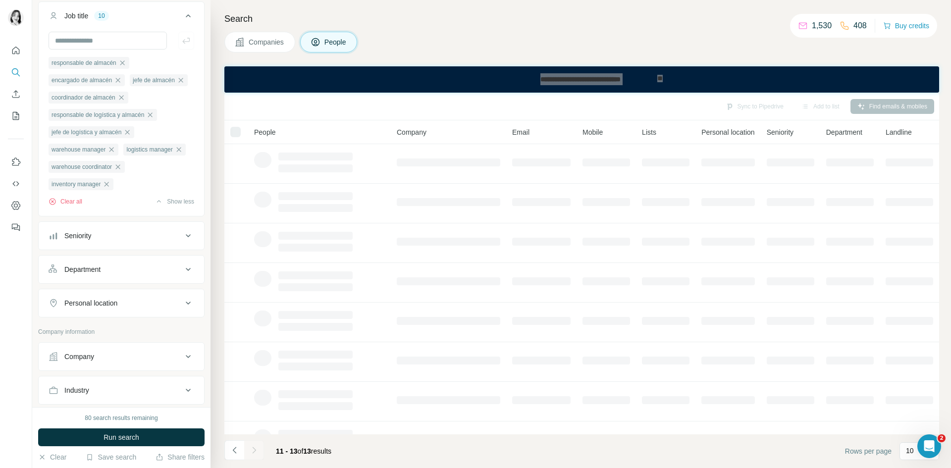
scroll to position [0, 0]
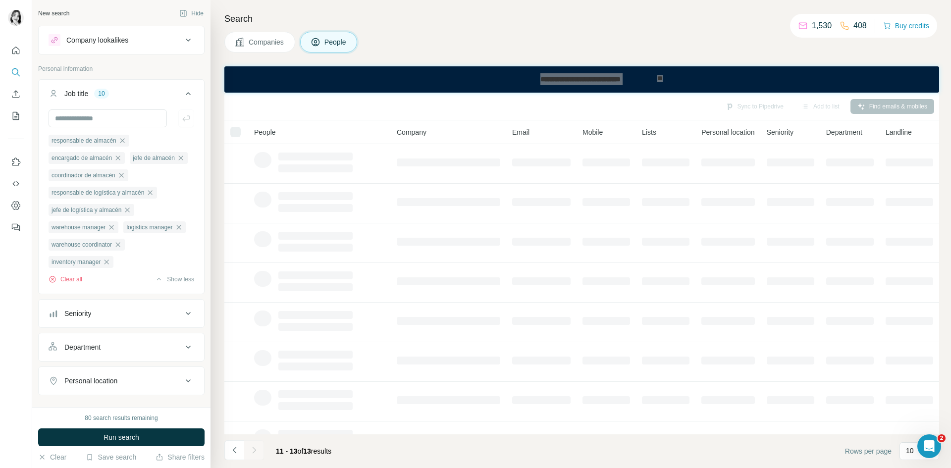
click at [174, 319] on div "Seniority" at bounding box center [116, 314] width 134 height 10
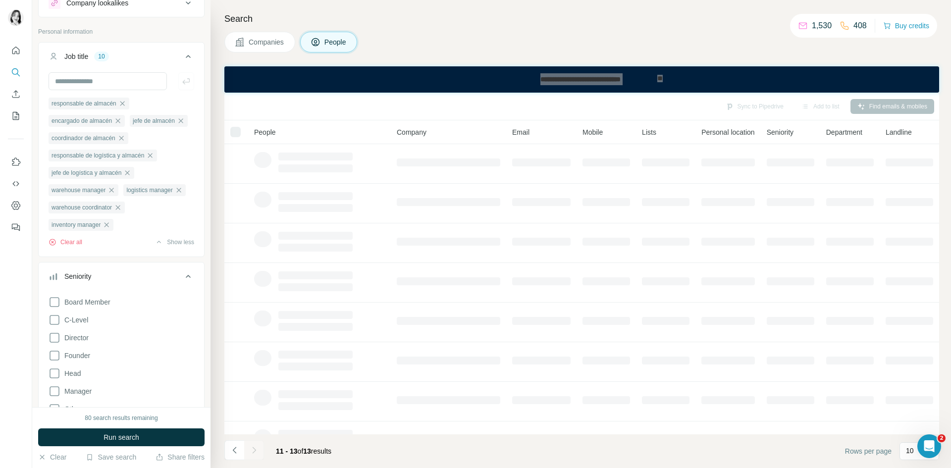
scroll to position [99, 0]
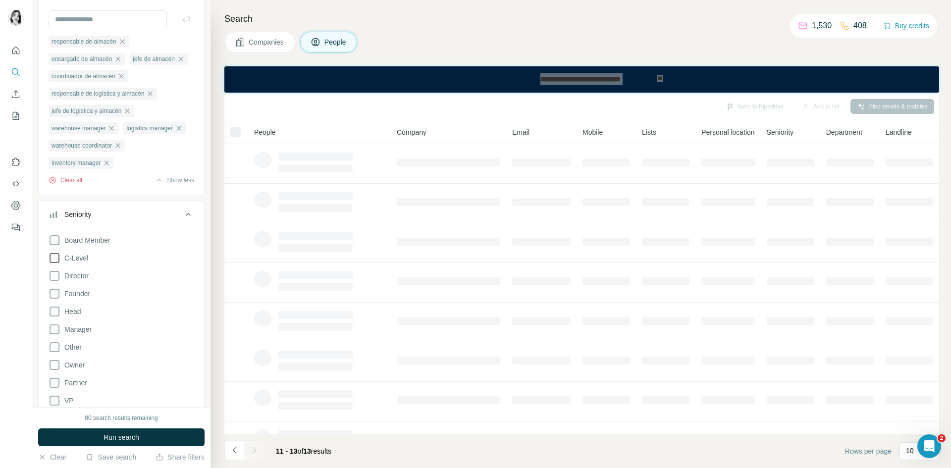
click at [51, 264] on icon at bounding box center [55, 258] width 12 height 12
click at [52, 282] on icon at bounding box center [55, 276] width 12 height 12
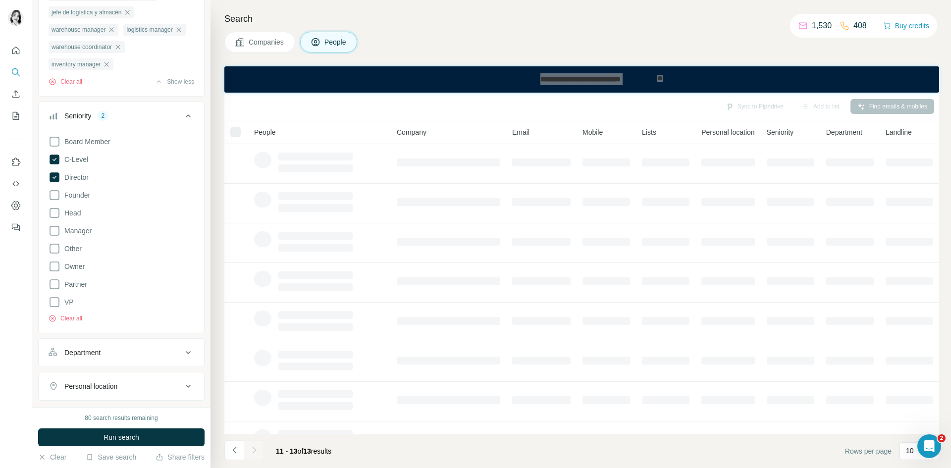
scroll to position [198, 0]
click at [55, 236] on icon at bounding box center [55, 230] width 12 height 12
click at [183, 121] on icon at bounding box center [188, 115] width 12 height 12
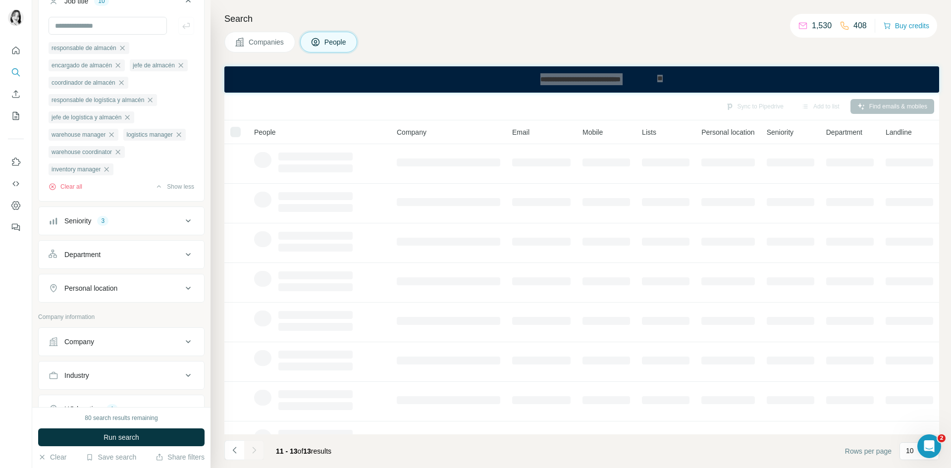
scroll to position [99, 0]
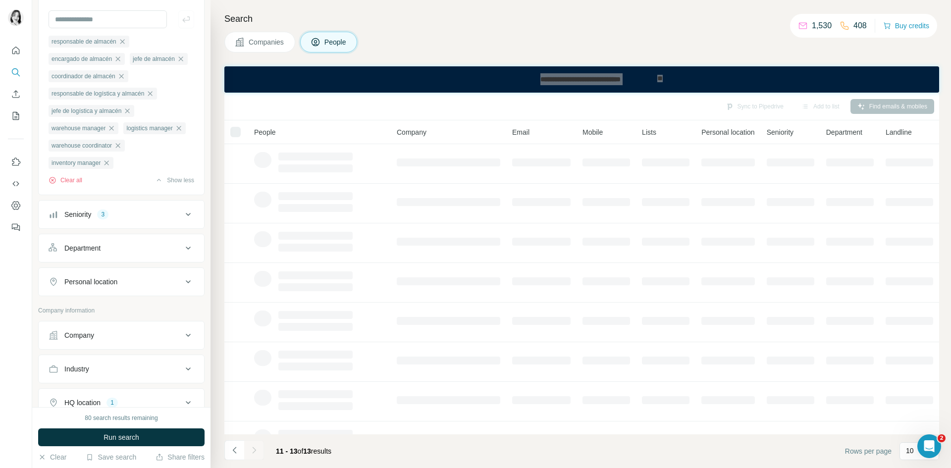
click at [170, 253] on div "Department" at bounding box center [116, 248] width 134 height 10
click at [162, 278] on input at bounding box center [116, 273] width 122 height 11
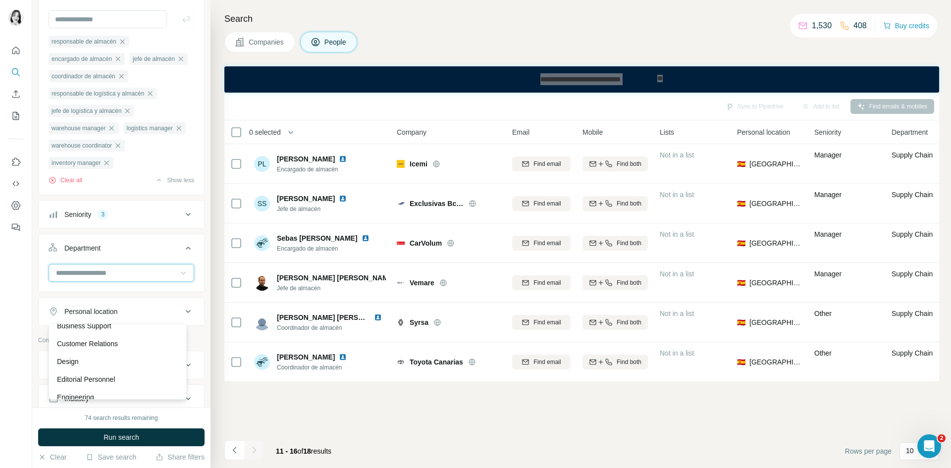
scroll to position [34, 0]
click at [182, 254] on icon at bounding box center [188, 248] width 12 height 12
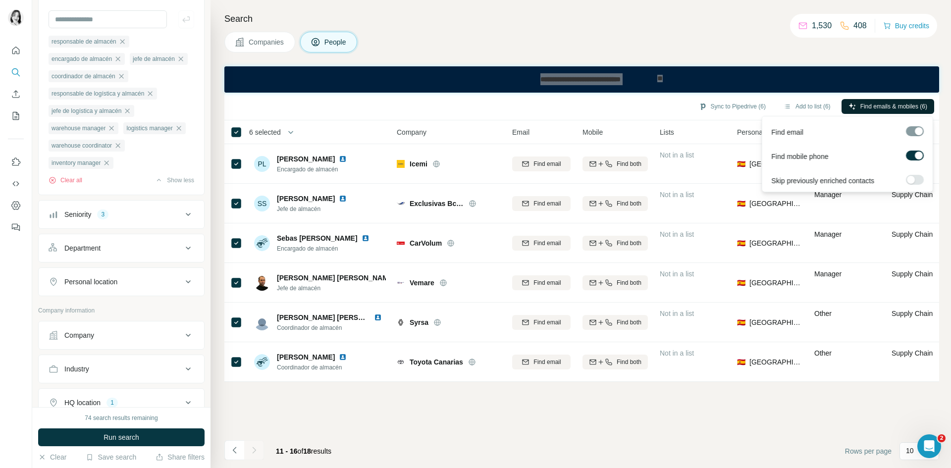
click at [875, 108] on span "Find emails & mobiles (6)" at bounding box center [894, 106] width 67 height 9
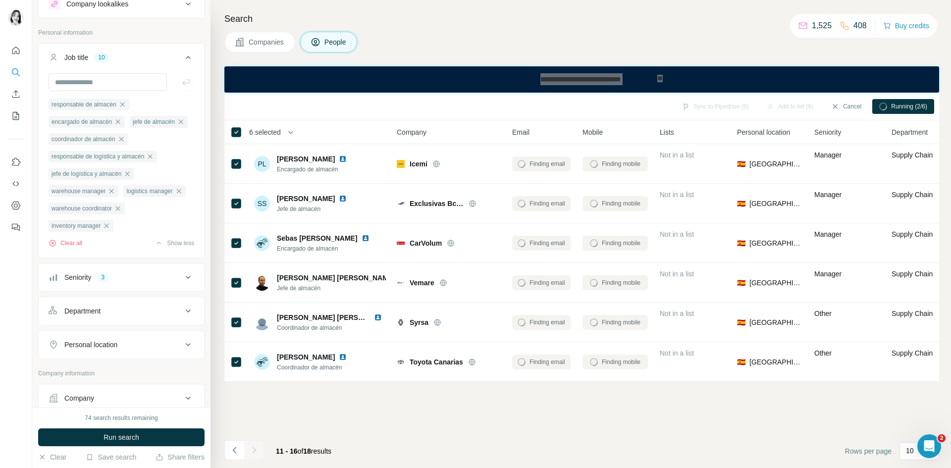
scroll to position [0, 0]
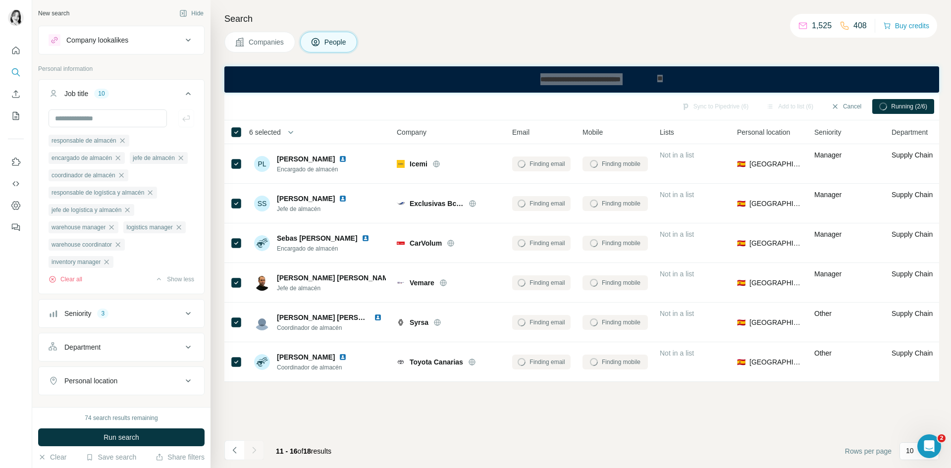
click at [183, 89] on icon at bounding box center [188, 94] width 12 height 12
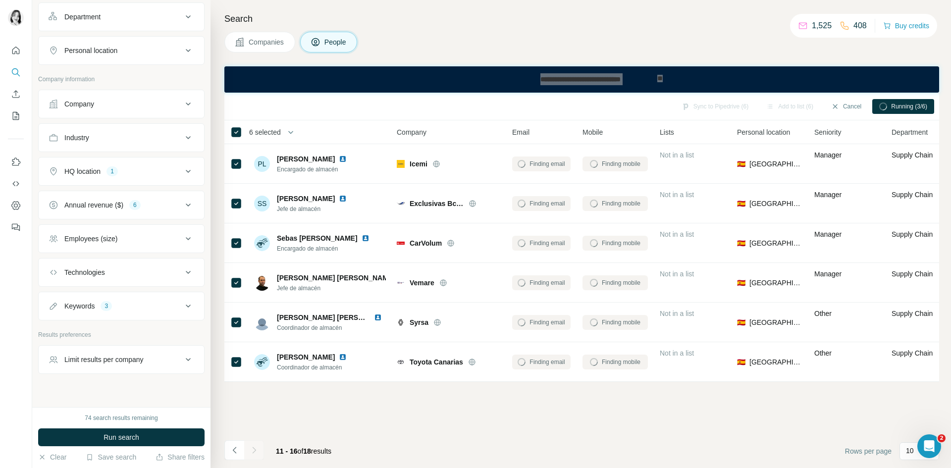
scroll to position [157, 0]
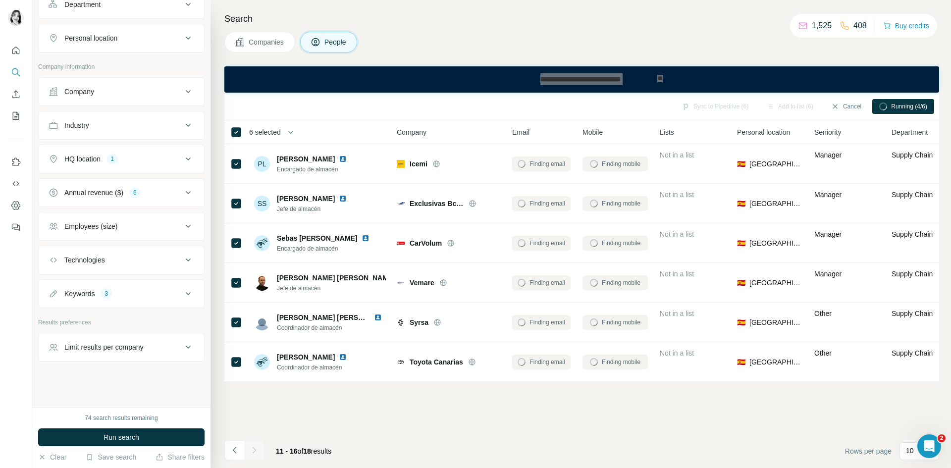
click at [182, 294] on icon at bounding box center [188, 294] width 12 height 12
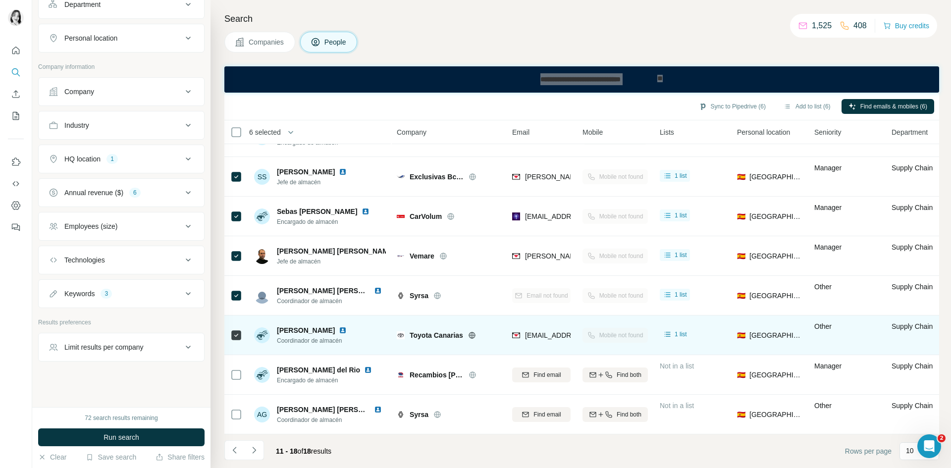
scroll to position [0, 0]
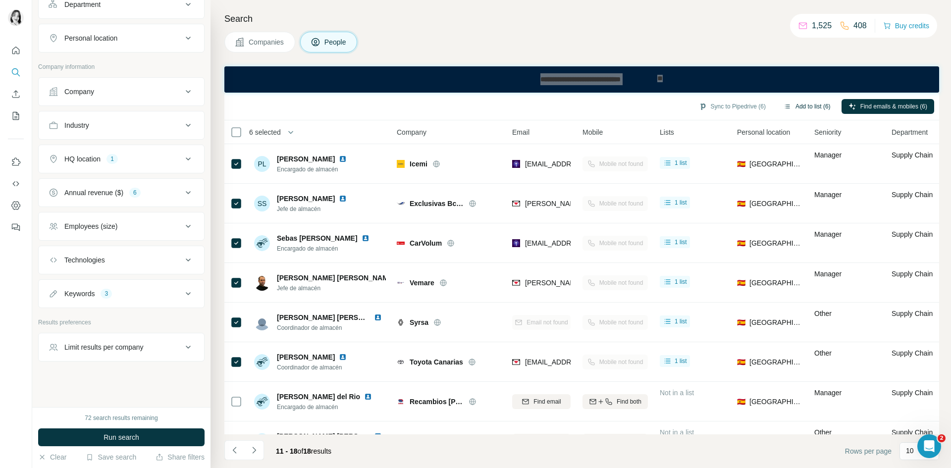
click at [799, 110] on button "Add to list (6)" at bounding box center [807, 106] width 61 height 15
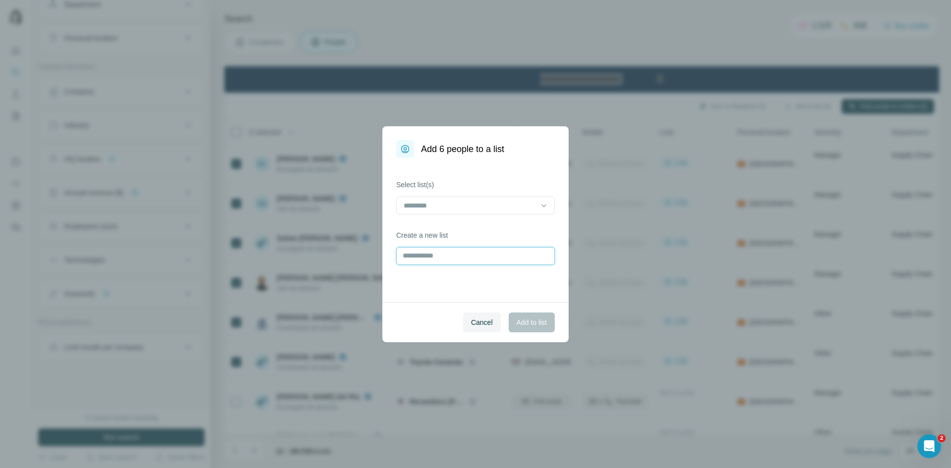
click at [447, 247] on input "text" at bounding box center [475, 256] width 159 height 18
click at [476, 205] on input at bounding box center [470, 205] width 134 height 11
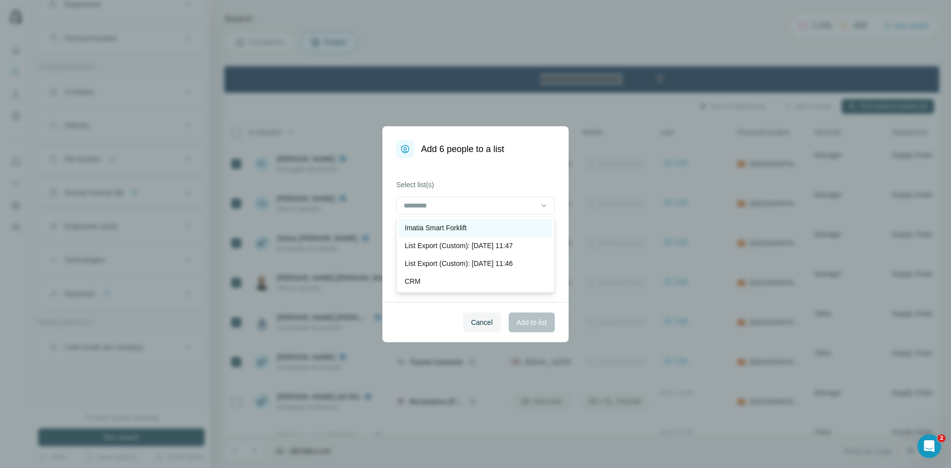
click at [461, 226] on p "Imatia Smart Forklift" at bounding box center [436, 228] width 62 height 10
click at [535, 327] on span "Add to list" at bounding box center [532, 323] width 30 height 10
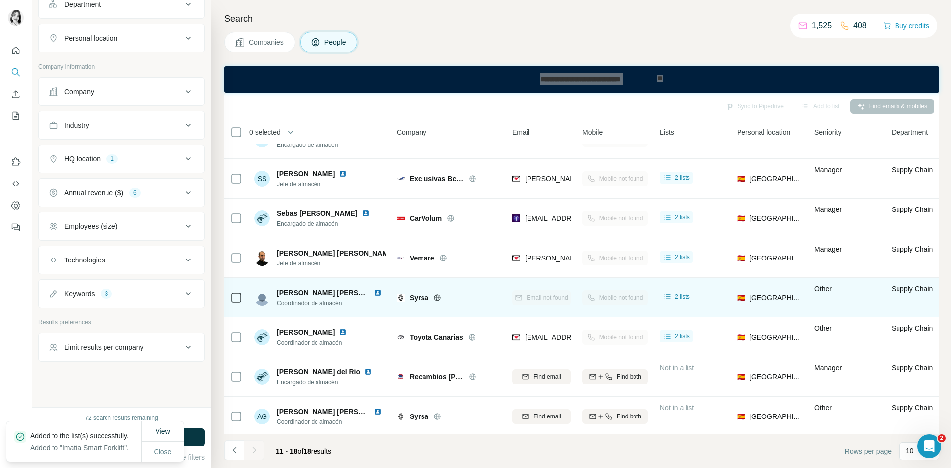
scroll to position [32, 0]
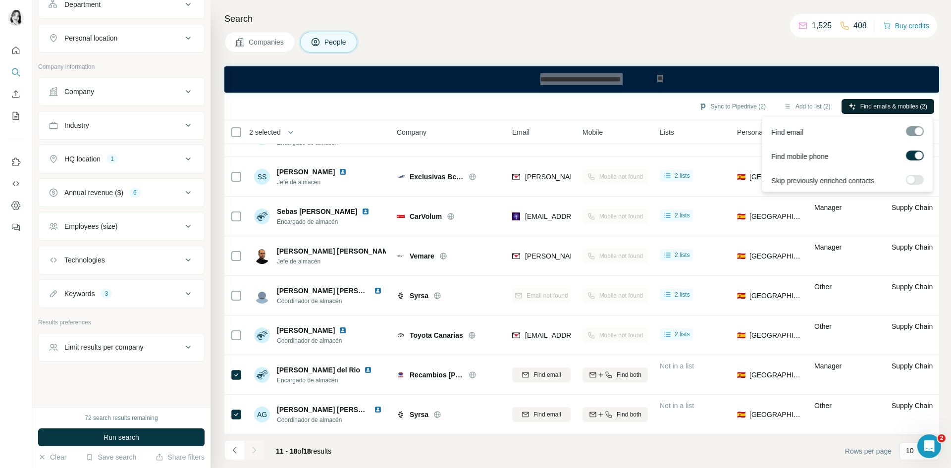
click at [863, 110] on span "Find emails & mobiles (2)" at bounding box center [894, 106] width 67 height 9
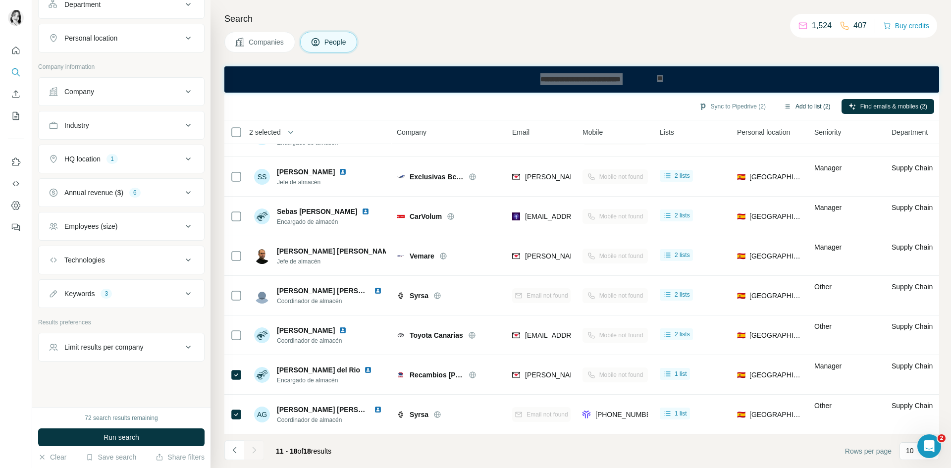
click at [798, 104] on button "Add to list (2)" at bounding box center [807, 106] width 61 height 15
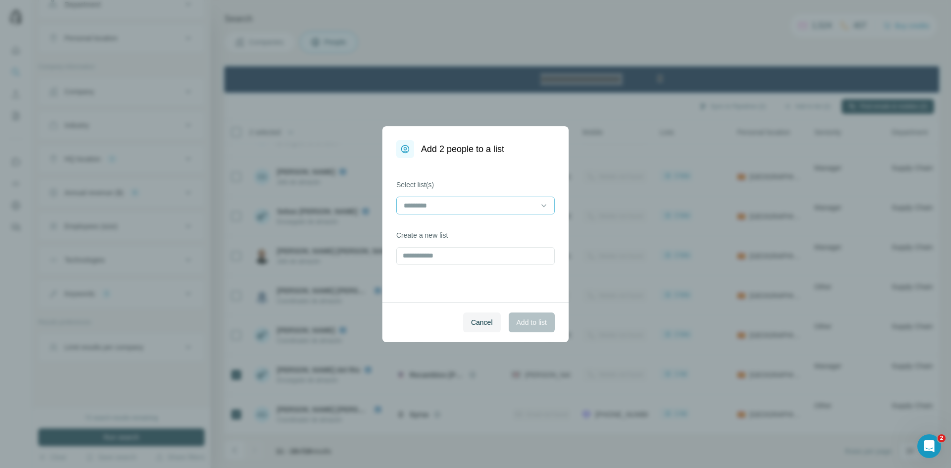
click at [511, 208] on input at bounding box center [470, 205] width 134 height 11
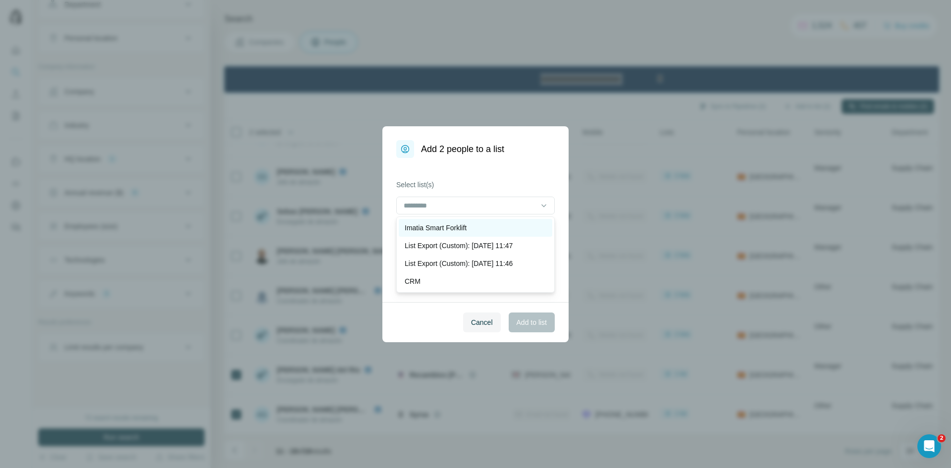
click at [488, 221] on div "Imatia Smart Forklift" at bounding box center [476, 228] width 154 height 18
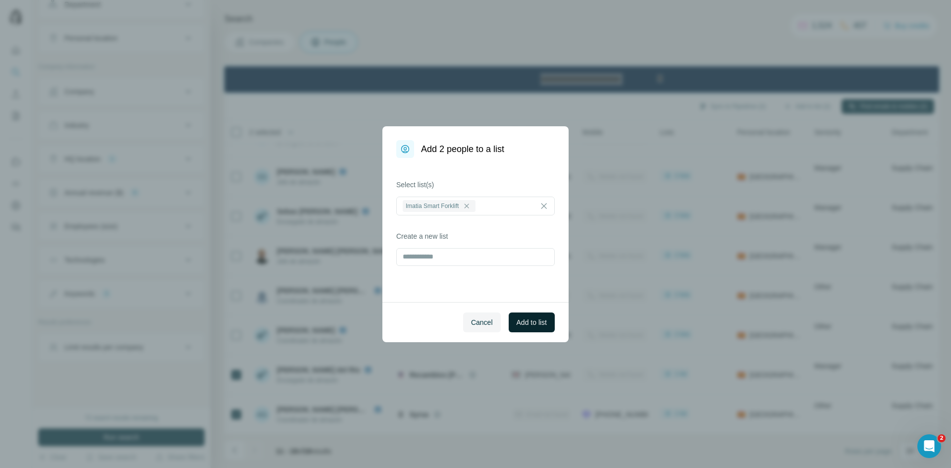
click at [544, 320] on span "Add to list" at bounding box center [532, 323] width 30 height 10
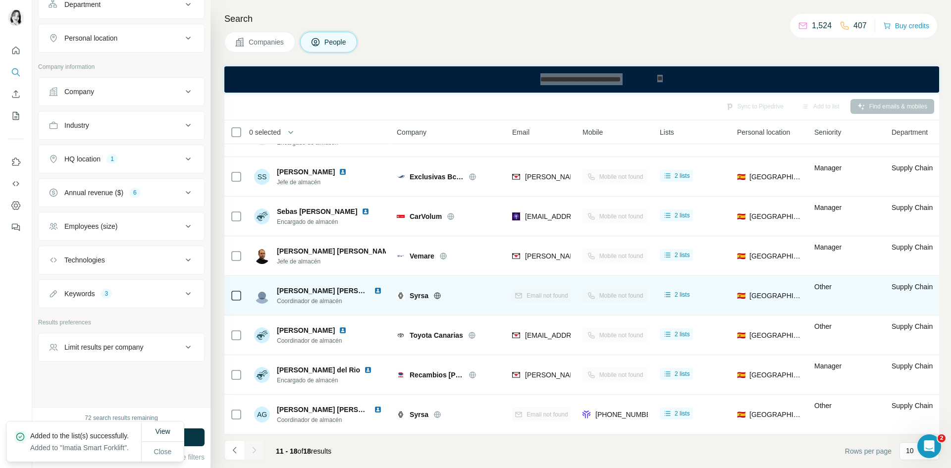
scroll to position [0, 0]
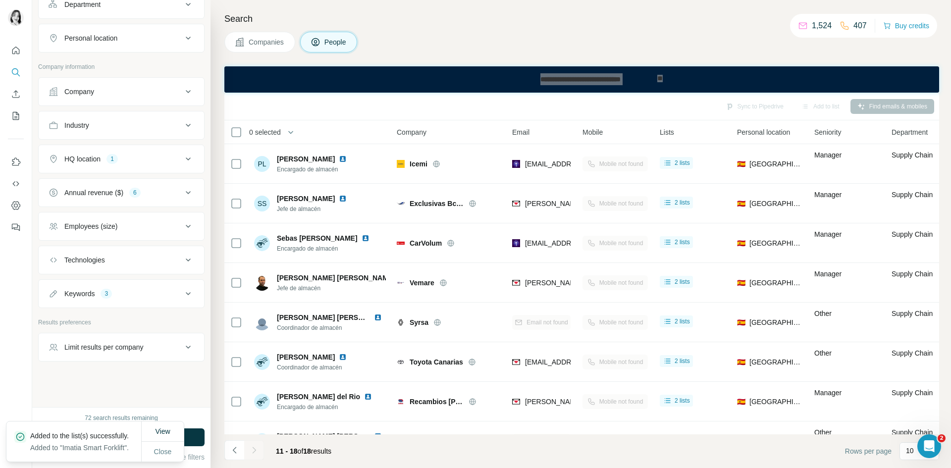
click at [668, 37] on div "Companies People" at bounding box center [581, 42] width 715 height 21
drag, startPoint x: 194, startPoint y: 433, endPoint x: 200, endPoint y: 429, distance: 6.7
click at [195, 433] on button "Run search" at bounding box center [121, 438] width 166 height 18
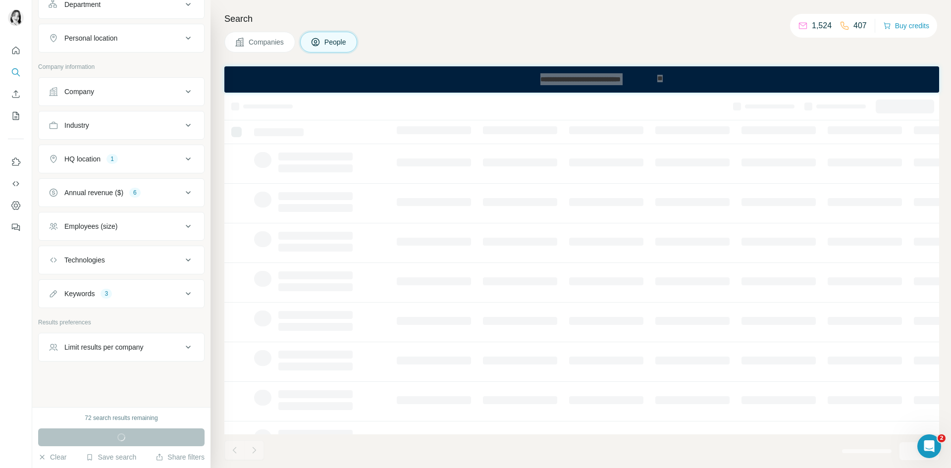
click at [943, 70] on div "Search Companies People" at bounding box center [581, 234] width 741 height 468
click at [645, 10] on div "Search Companies People" at bounding box center [581, 234] width 741 height 468
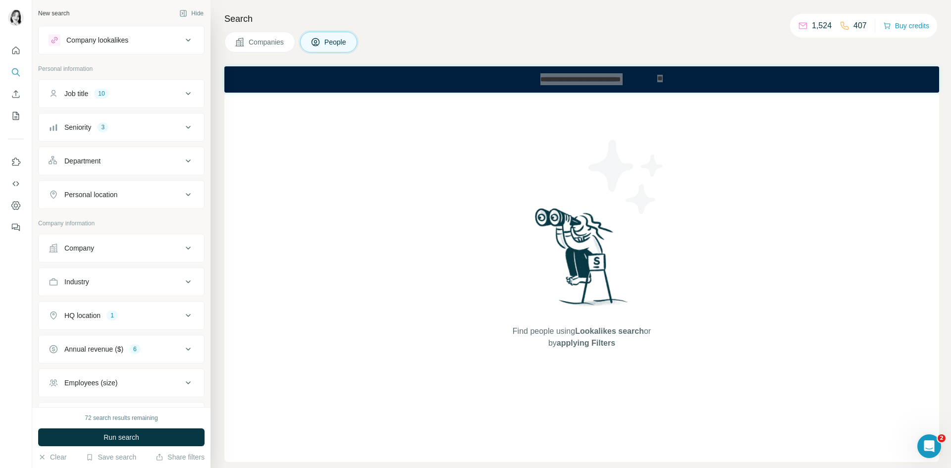
scroll to position [157, 0]
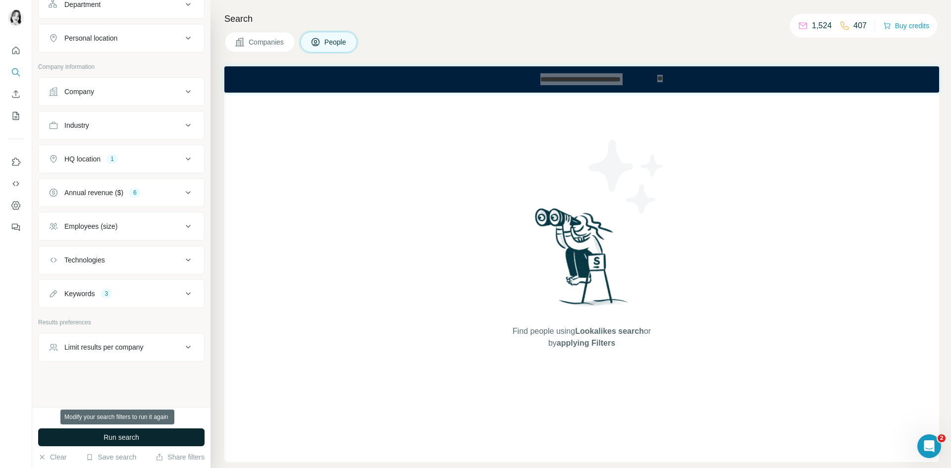
click at [174, 435] on button "Run search" at bounding box center [121, 438] width 166 height 18
click at [127, 434] on span "Run search" at bounding box center [122, 438] width 36 height 10
click at [101, 437] on button "Run search" at bounding box center [121, 438] width 166 height 18
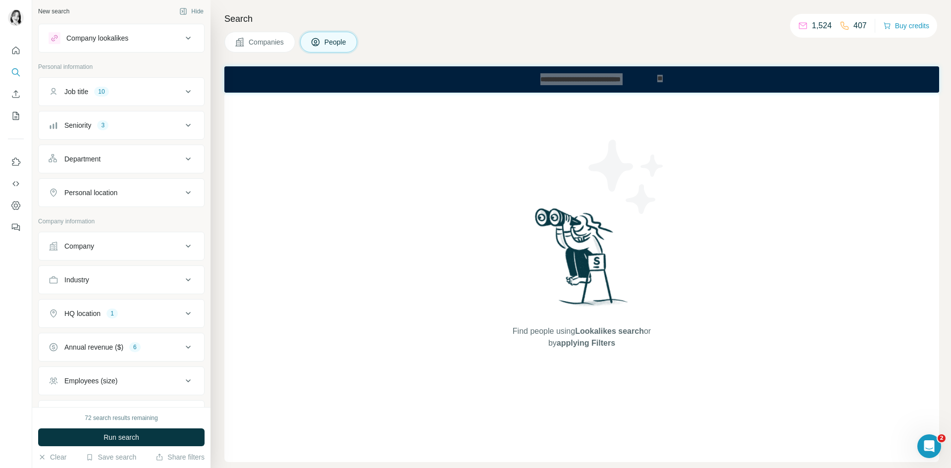
scroll to position [0, 0]
drag, startPoint x: 639, startPoint y: 126, endPoint x: 638, endPoint y: 131, distance: 5.5
click at [638, 131] on div "Find people using Lookalikes search or by applying Filters" at bounding box center [582, 278] width 178 height 370
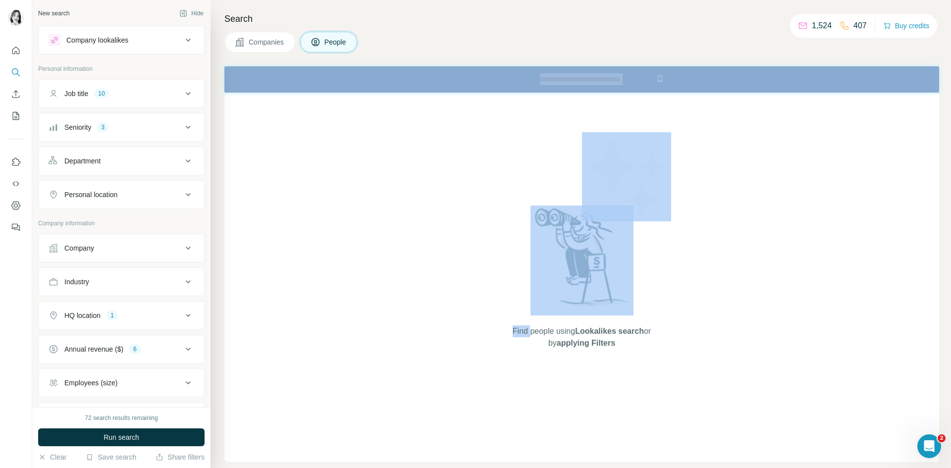
click at [638, 131] on div "Find people using Lookalikes search or by applying Filters" at bounding box center [582, 278] width 178 height 370
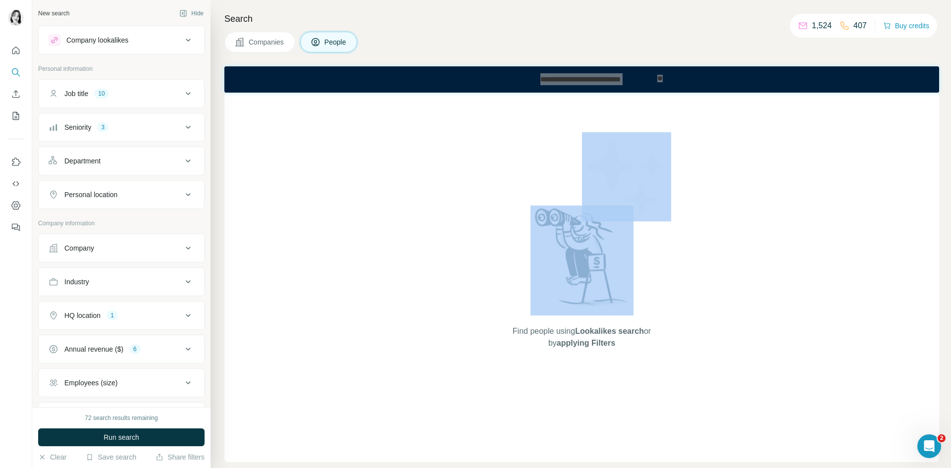
click at [638, 131] on div "Find people using Lookalikes search or by applying Filters" at bounding box center [582, 278] width 178 height 370
click at [654, 125] on div "Find people using Lookalikes search or by applying Filters" at bounding box center [582, 278] width 178 height 370
click at [655, 126] on div "Find people using Lookalikes search or by applying Filters" at bounding box center [582, 278] width 178 height 370
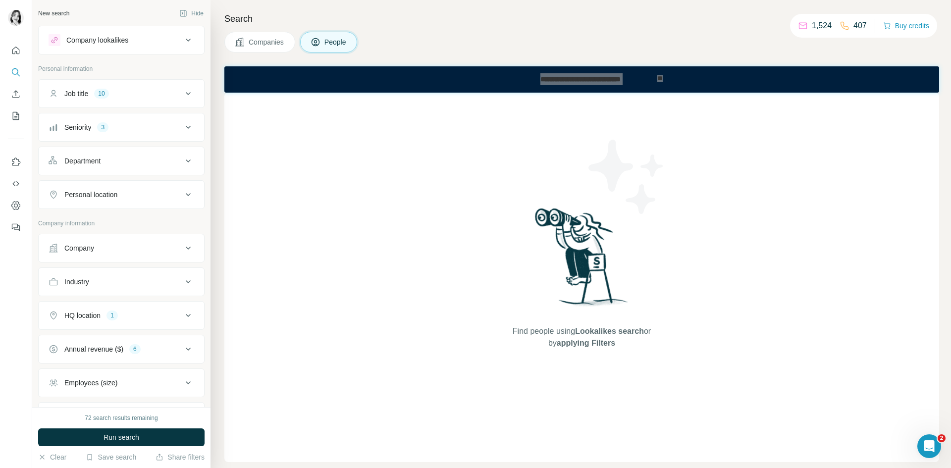
click at [738, 282] on div "Find people using Lookalikes search or by applying Filters" at bounding box center [581, 278] width 715 height 370
click at [120, 434] on span "Run search" at bounding box center [122, 438] width 36 height 10
click at [149, 442] on button "Run search" at bounding box center [121, 438] width 166 height 18
click at [149, 137] on button "Seniority 3" at bounding box center [121, 127] width 165 height 24
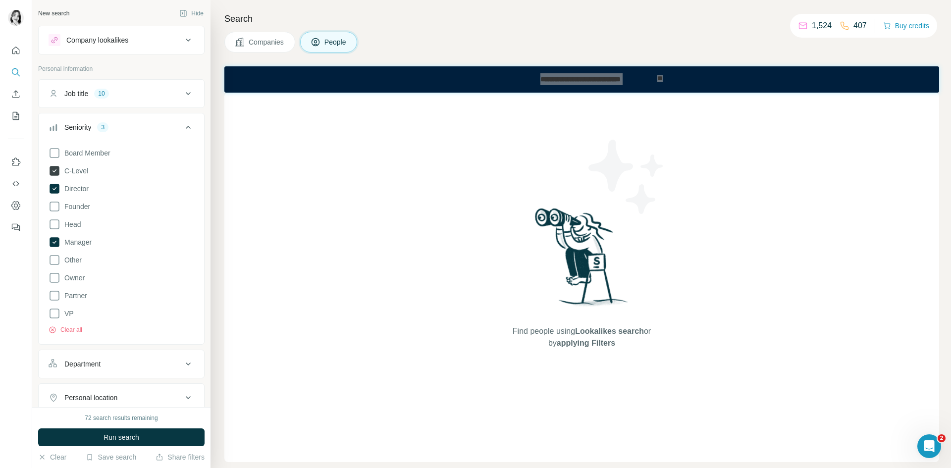
click at [54, 173] on icon at bounding box center [55, 171] width 10 height 10
click at [53, 187] on icon at bounding box center [55, 189] width 10 height 10
click at [55, 246] on icon at bounding box center [55, 242] width 10 height 10
click at [162, 120] on button "Seniority" at bounding box center [121, 129] width 165 height 28
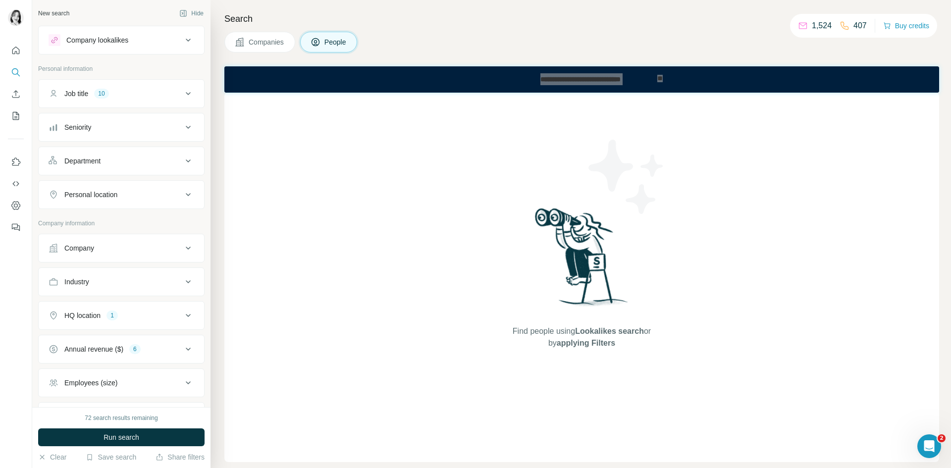
click at [128, 438] on span "Run search" at bounding box center [122, 438] width 36 height 10
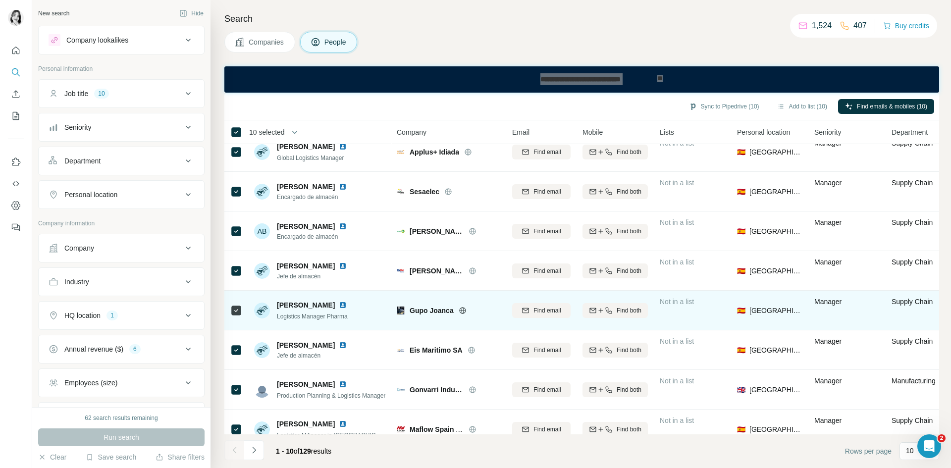
scroll to position [111, 0]
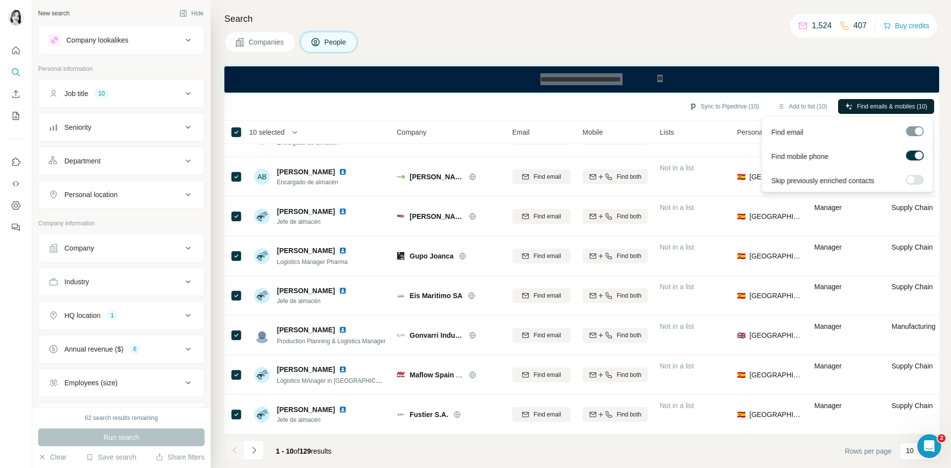
click at [858, 106] on span "Find emails & mobiles (10)" at bounding box center [892, 106] width 70 height 9
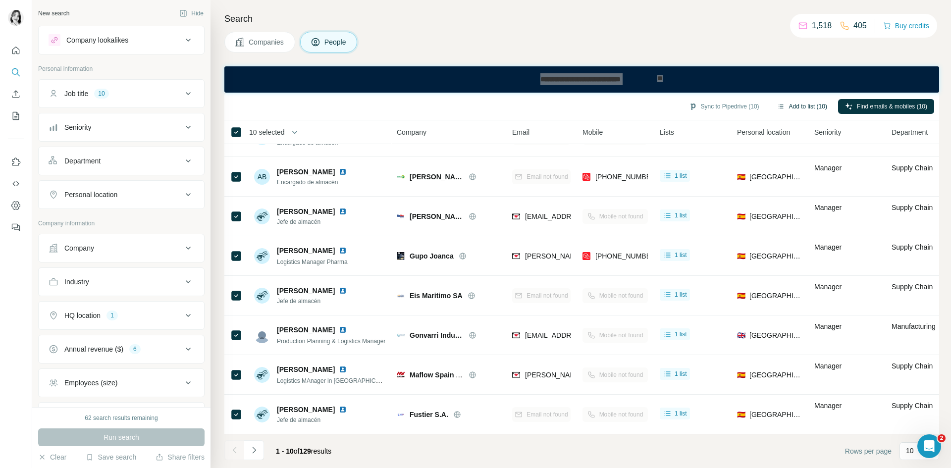
click at [808, 107] on button "Add to list (10)" at bounding box center [802, 106] width 64 height 15
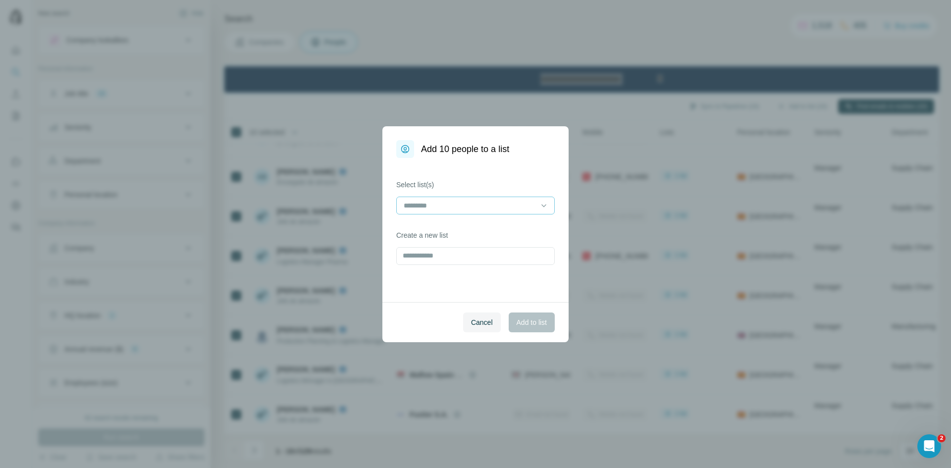
click at [471, 209] on input at bounding box center [470, 205] width 134 height 11
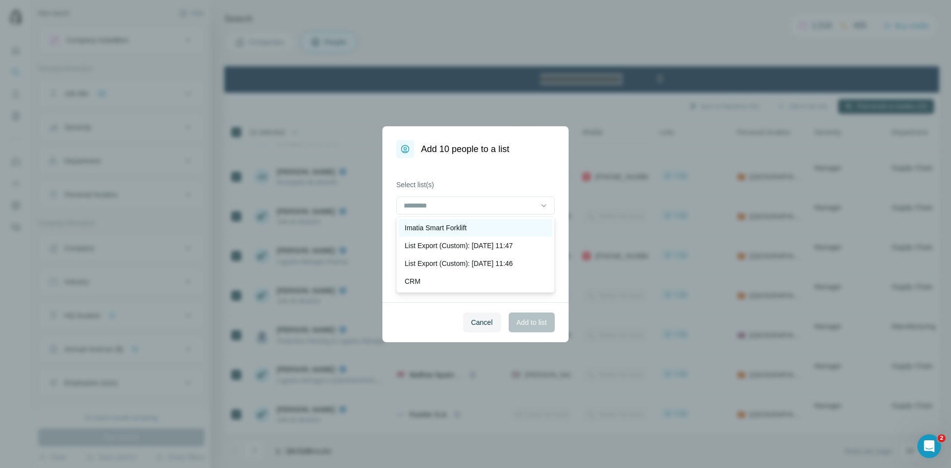
click at [497, 229] on div "Imatia Smart Forklift" at bounding box center [476, 228] width 142 height 10
click at [546, 327] on span "Add to list" at bounding box center [532, 323] width 30 height 10
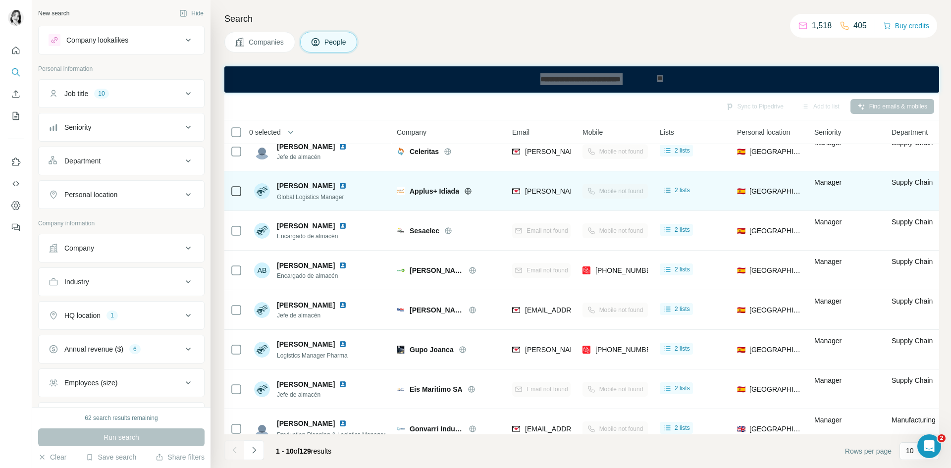
scroll to position [0, 0]
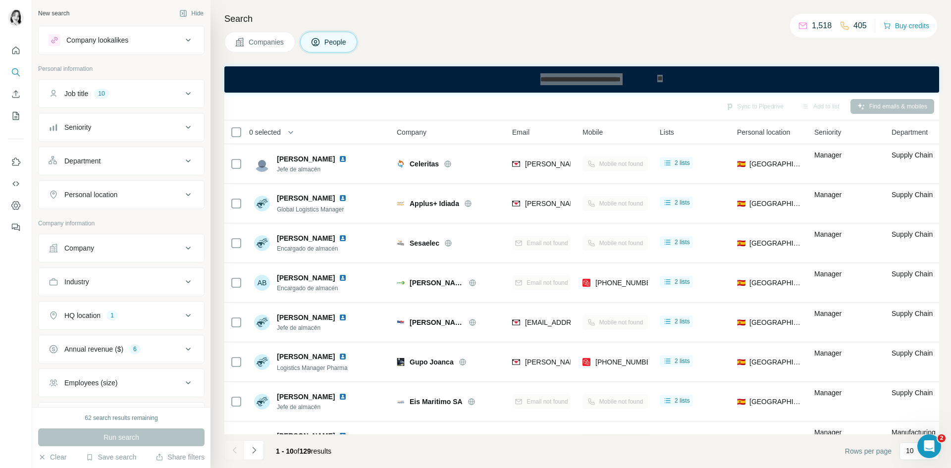
click at [899, 451] on div "Rows per page 10" at bounding box center [892, 451] width 94 height 18
click at [911, 448] on p "10" at bounding box center [910, 451] width 8 height 10
click at [914, 376] on p "60" at bounding box center [912, 376] width 8 height 10
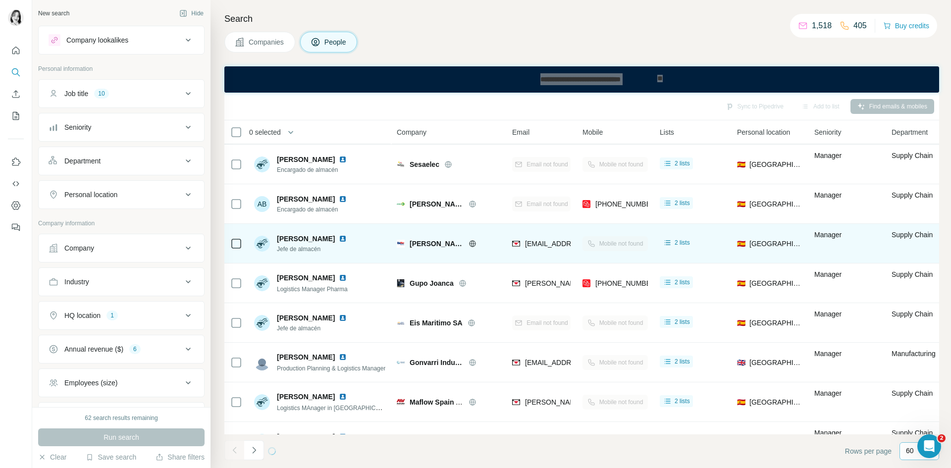
scroll to position [111, 0]
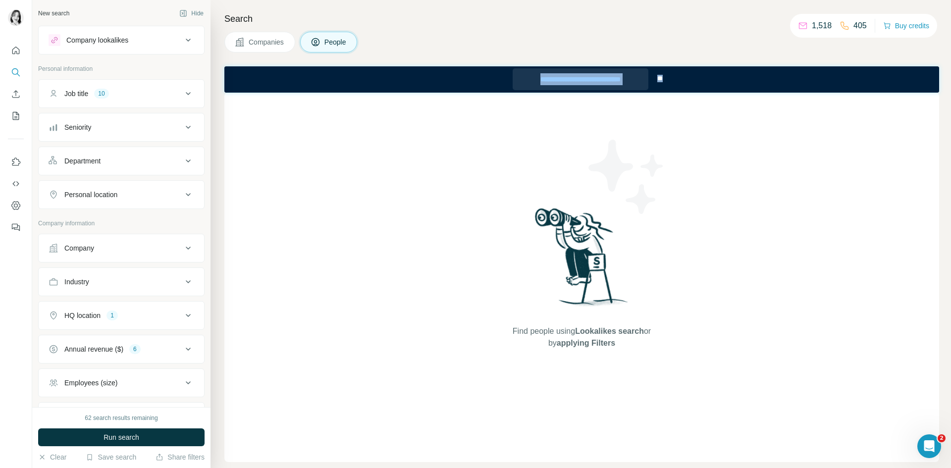
click at [563, 74] on div "**********" at bounding box center [581, 79] width 136 height 22
click at [548, 199] on div "Find people using Lookalikes search or by applying Filters" at bounding box center [582, 278] width 178 height 370
click at [530, 127] on div "Find people using Lookalikes search or by applying Filters" at bounding box center [582, 278] width 178 height 370
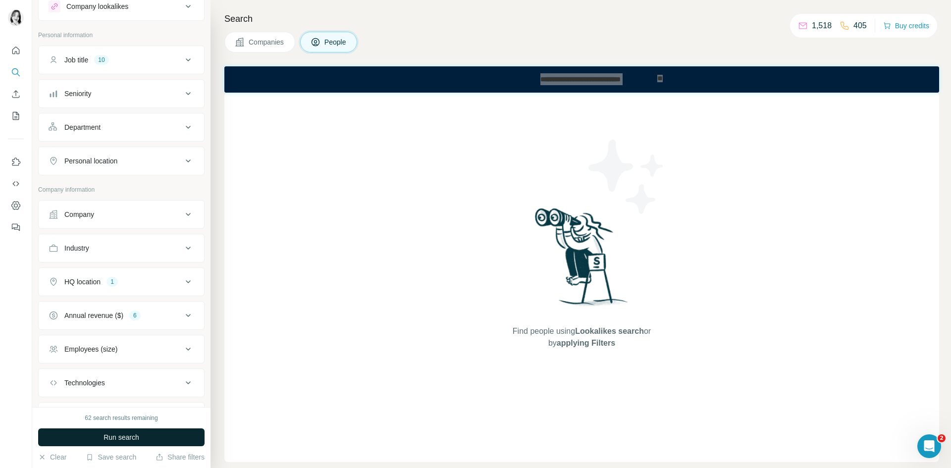
scroll to position [50, 0]
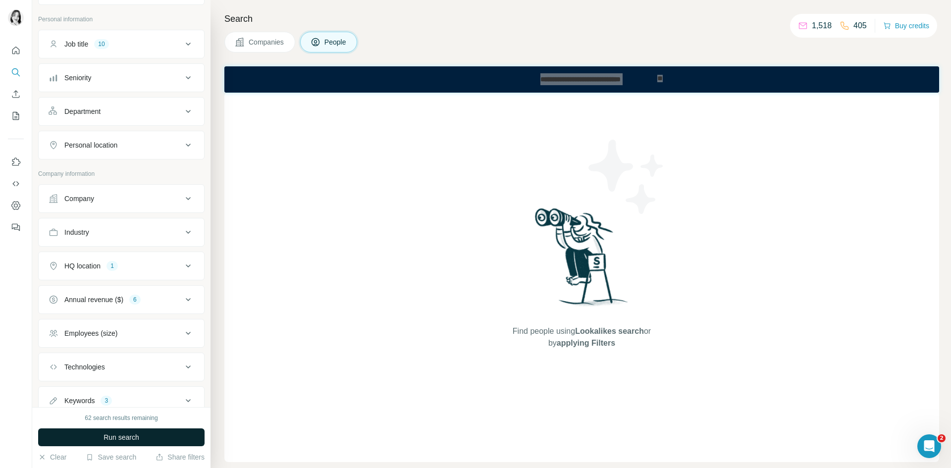
click at [137, 434] on span "Run search" at bounding box center [122, 438] width 36 height 10
